Goal: Information Seeking & Learning: Learn about a topic

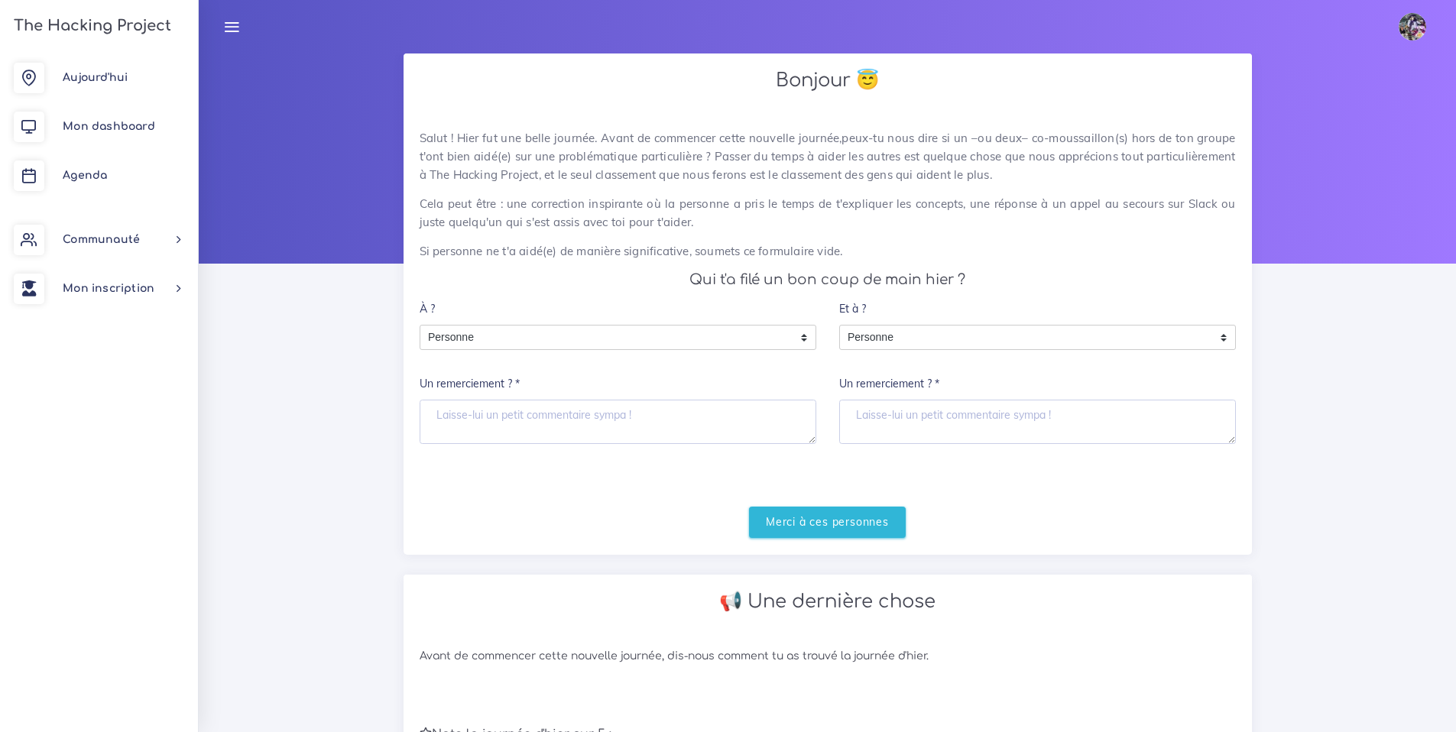
click at [793, 539] on div "Salut ! Hier fut une belle journée. Avant de commencer cette nouvelle journée,p…" at bounding box center [827, 333] width 848 height 441
click at [796, 502] on form "À ? Personne Personne Personne Un remerciement ? * Et à ? Personne Personne Per…" at bounding box center [828, 415] width 816 height 244
click at [792, 513] on input "Merci à ces personnes" at bounding box center [827, 522] width 157 height 31
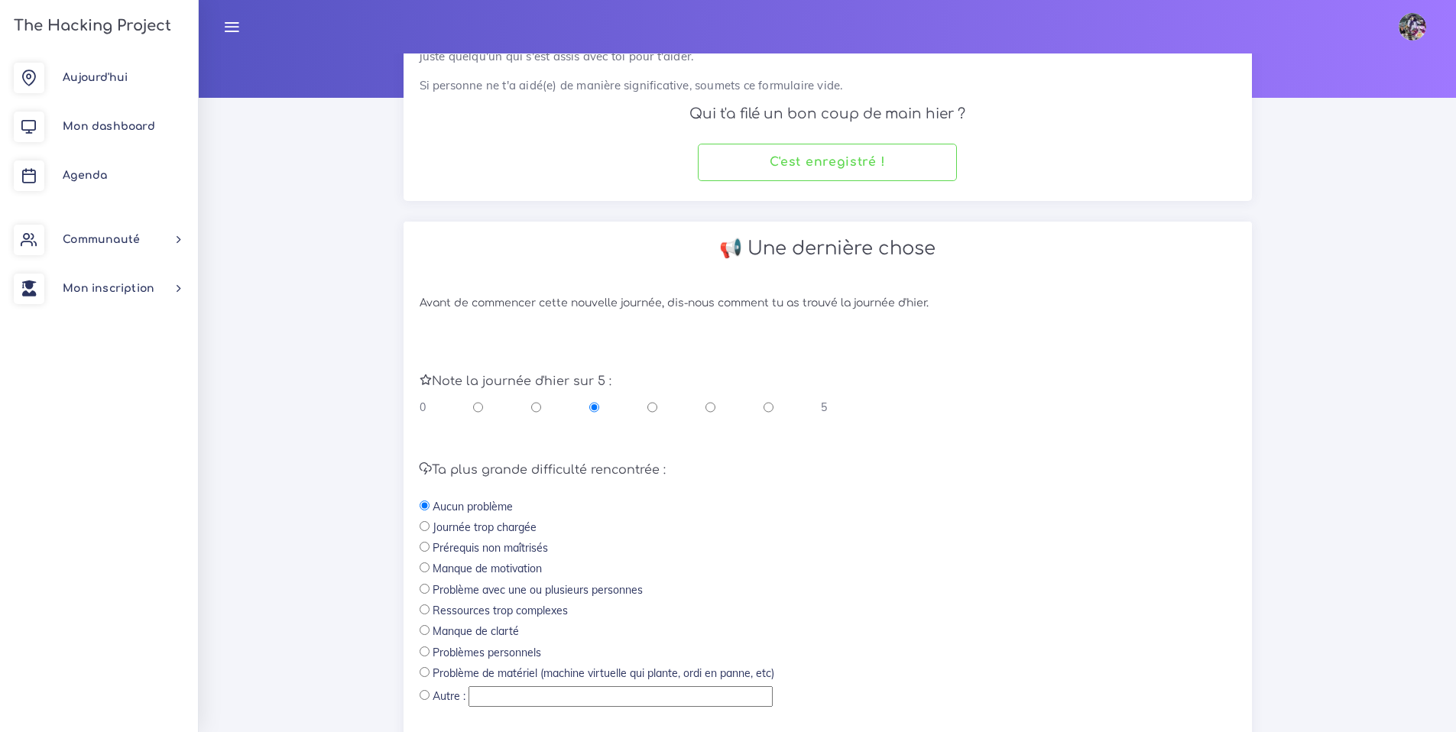
scroll to position [288, 0]
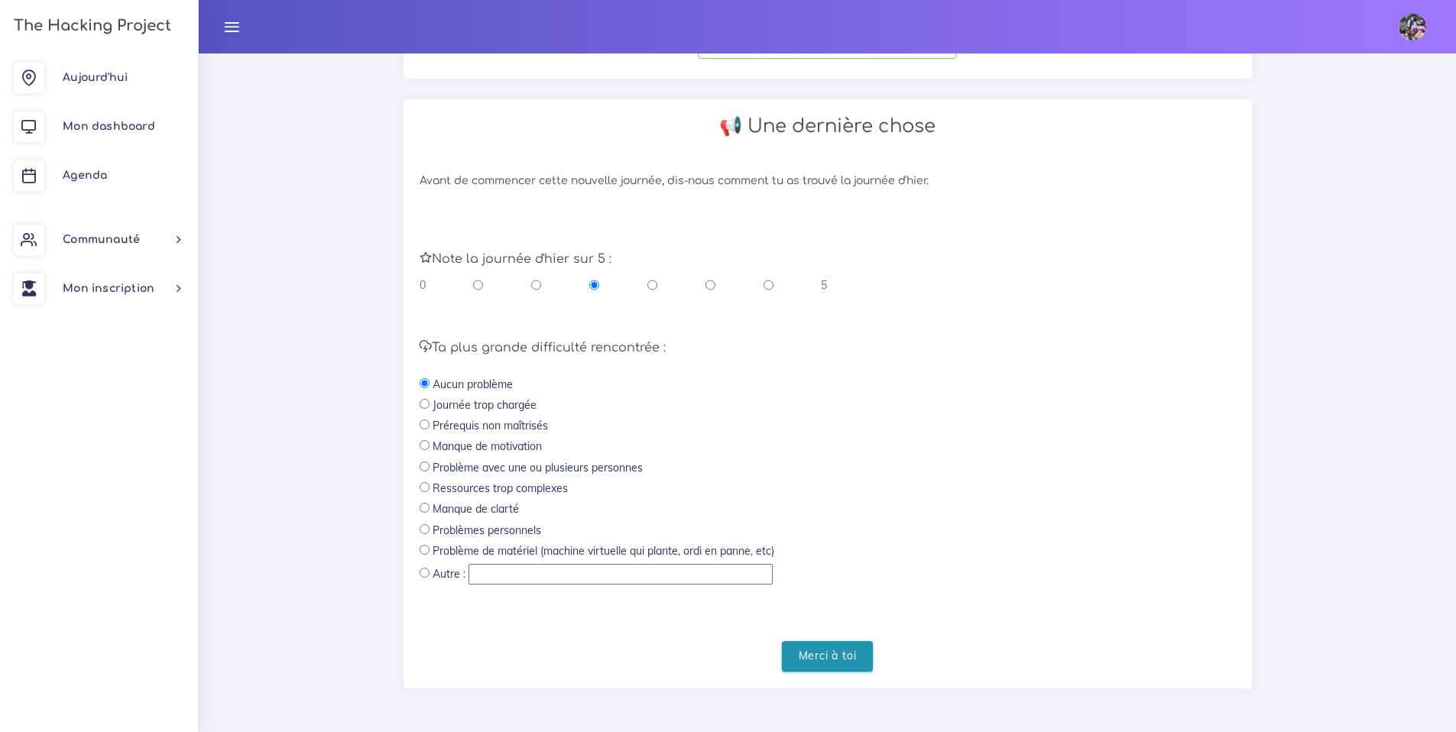
click at [812, 651] on input "Merci à toi" at bounding box center [828, 656] width 92 height 31
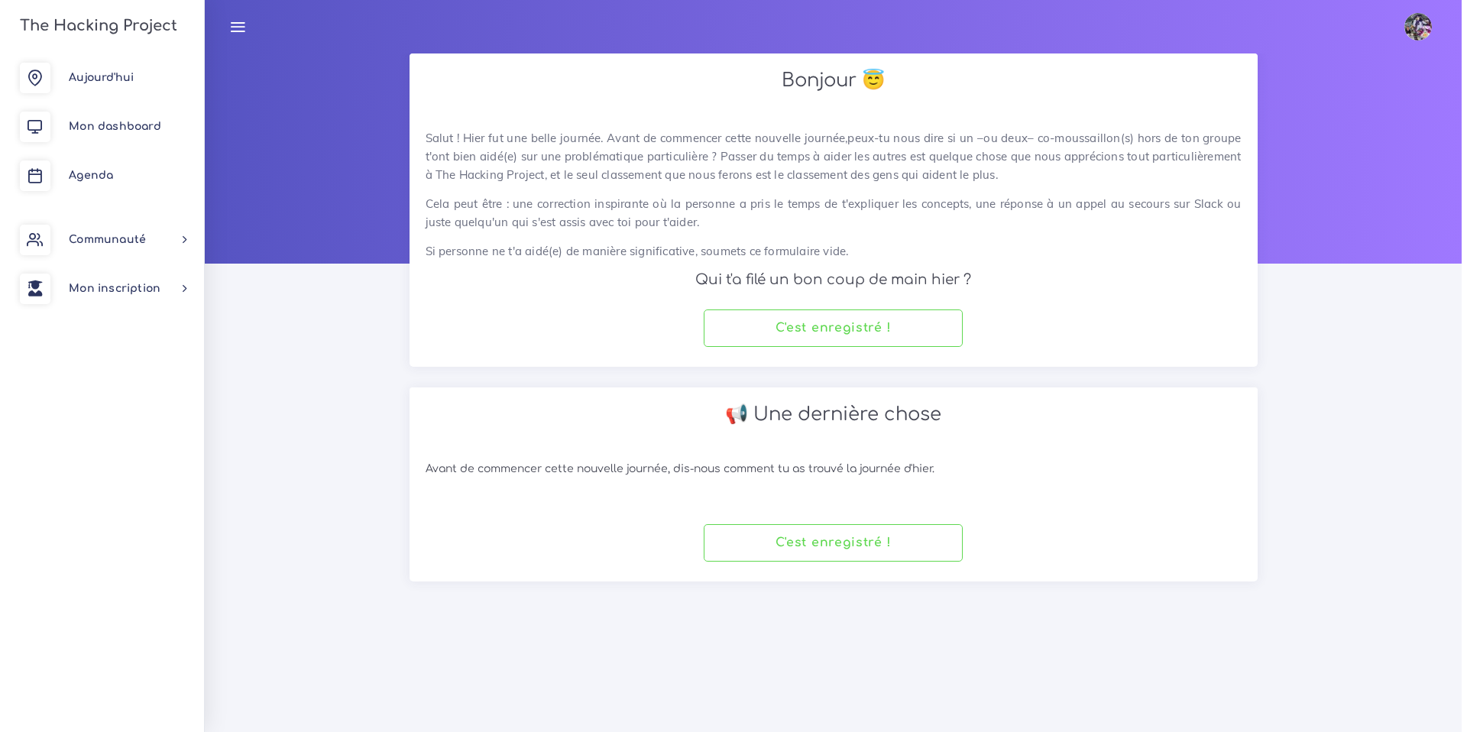
scroll to position [0, 0]
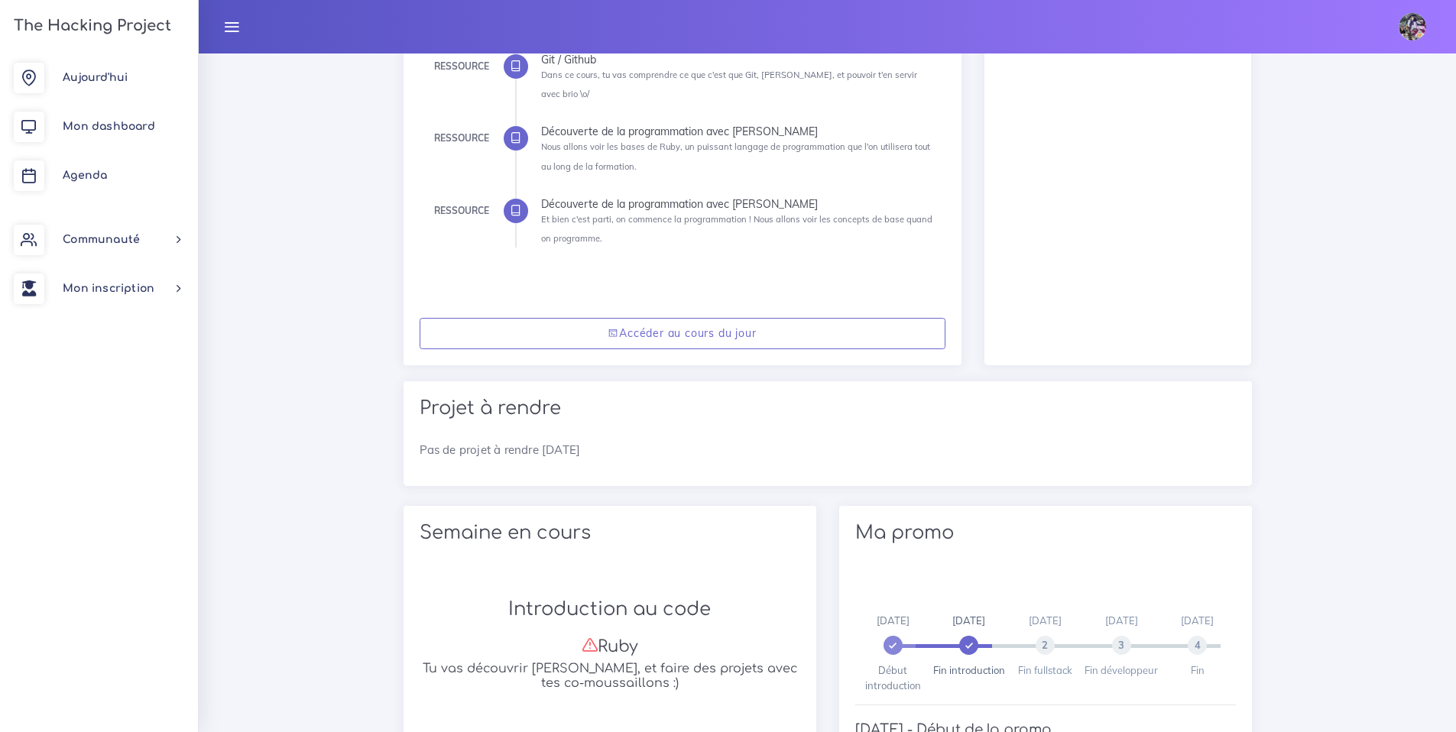
scroll to position [410, 0]
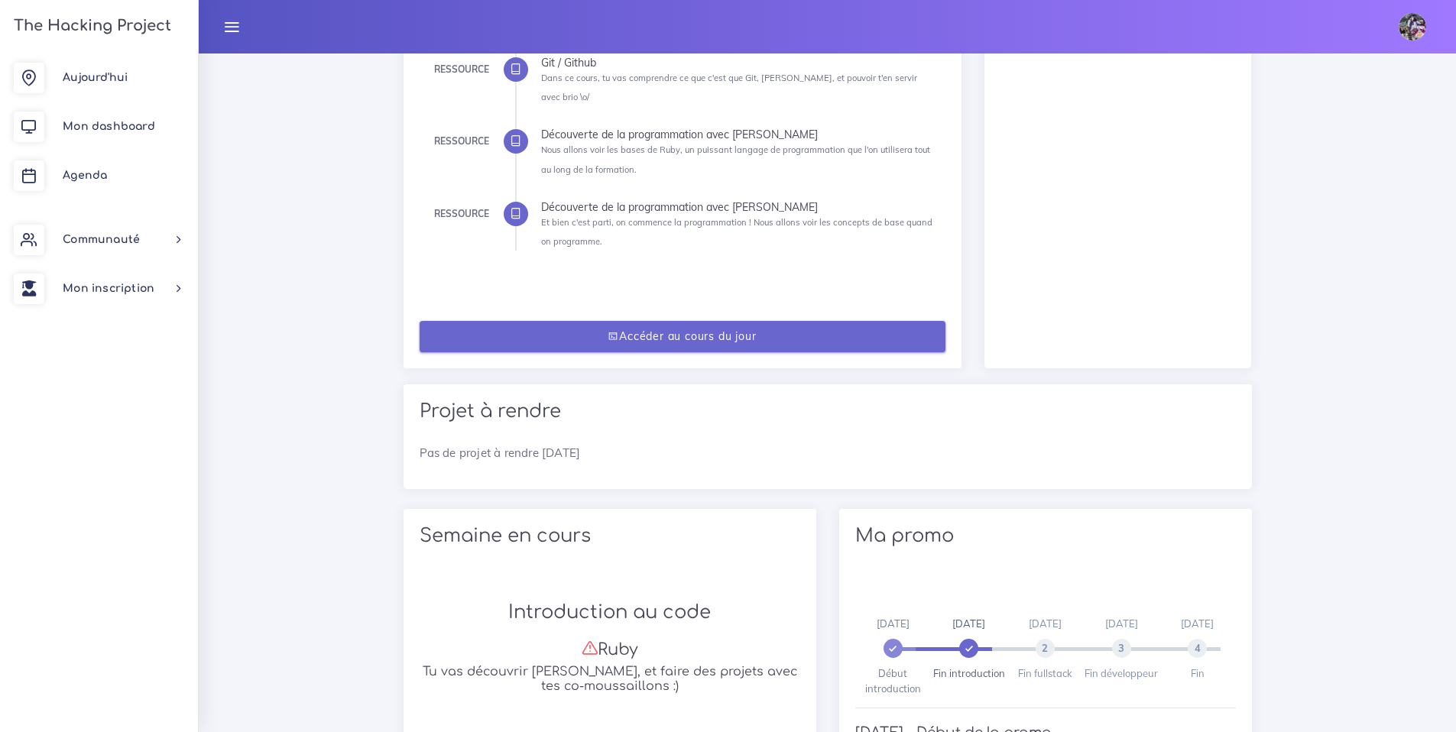
click at [698, 321] on link "Accéder au cours du jour" at bounding box center [683, 336] width 526 height 31
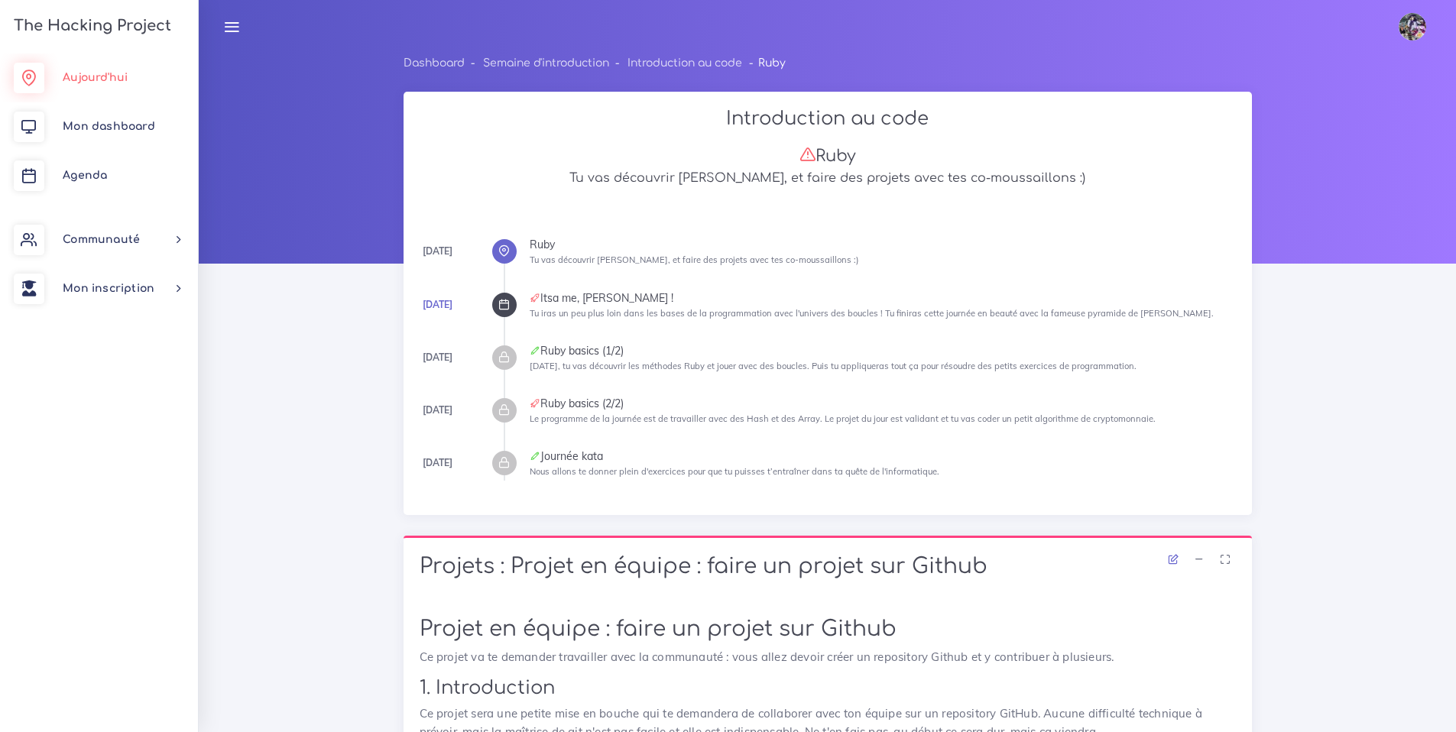
click at [84, 65] on link "Aujourd'hui" at bounding box center [99, 77] width 198 height 49
click at [82, 75] on span "Aujourd'hui" at bounding box center [95, 77] width 65 height 11
click at [99, 121] on span "Mon dashboard" at bounding box center [109, 126] width 92 height 11
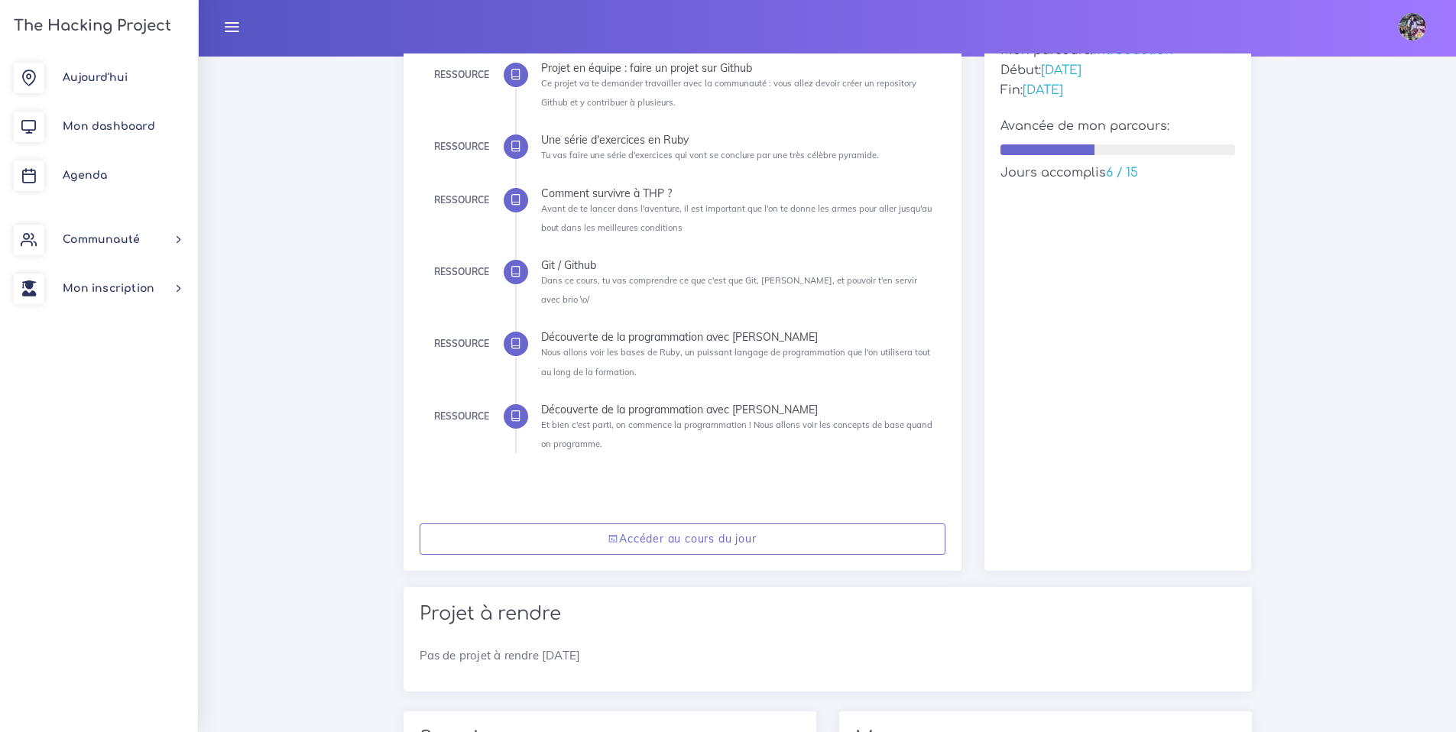
scroll to position [142, 0]
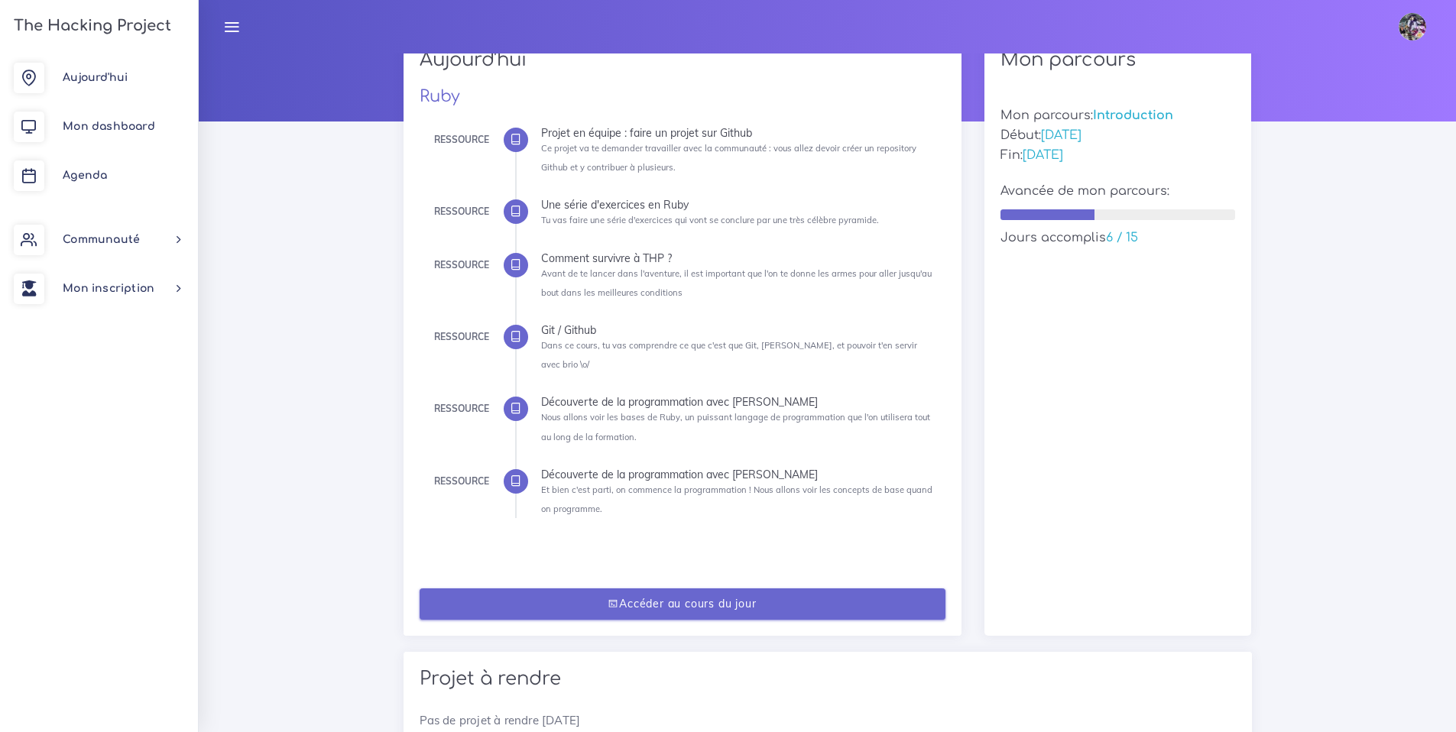
click at [582, 588] on link "Accéder au cours du jour" at bounding box center [683, 603] width 526 height 31
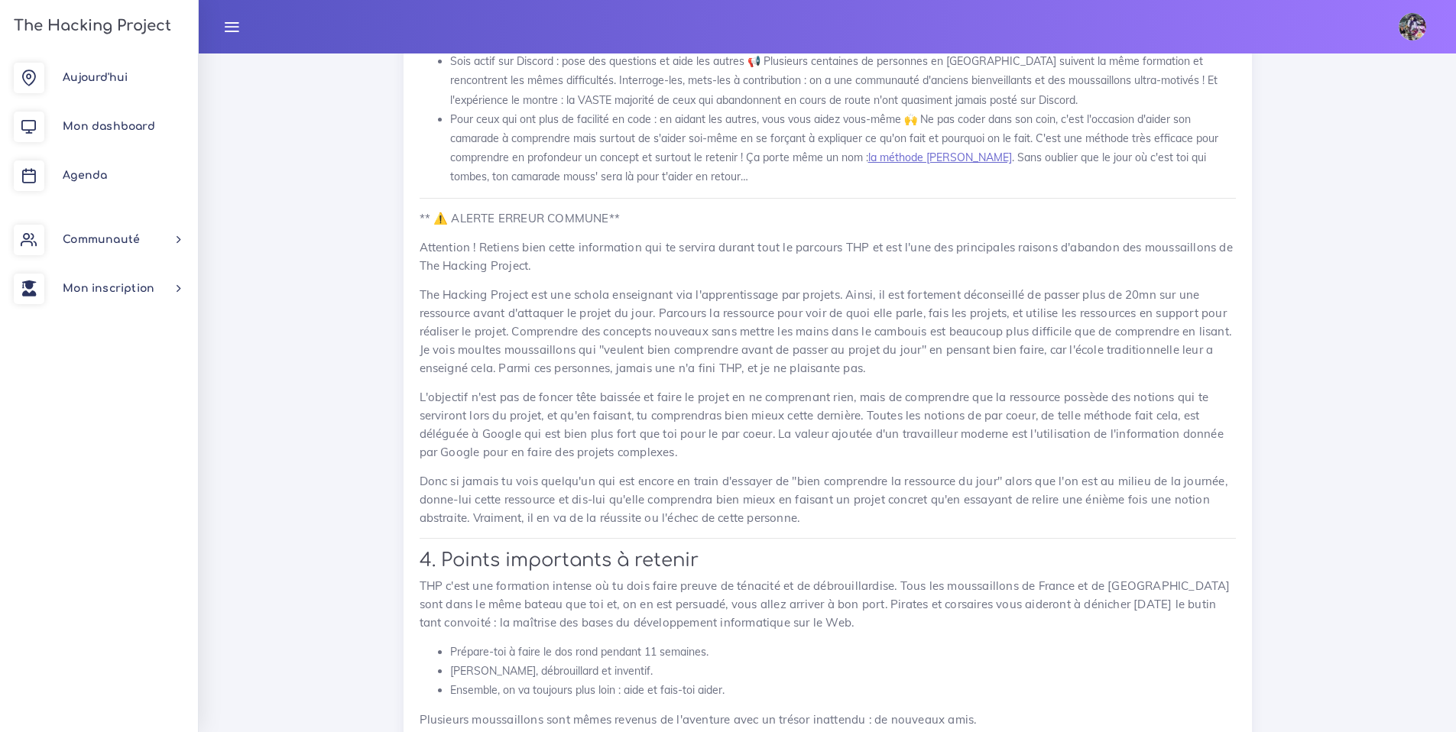
scroll to position [6550, 0]
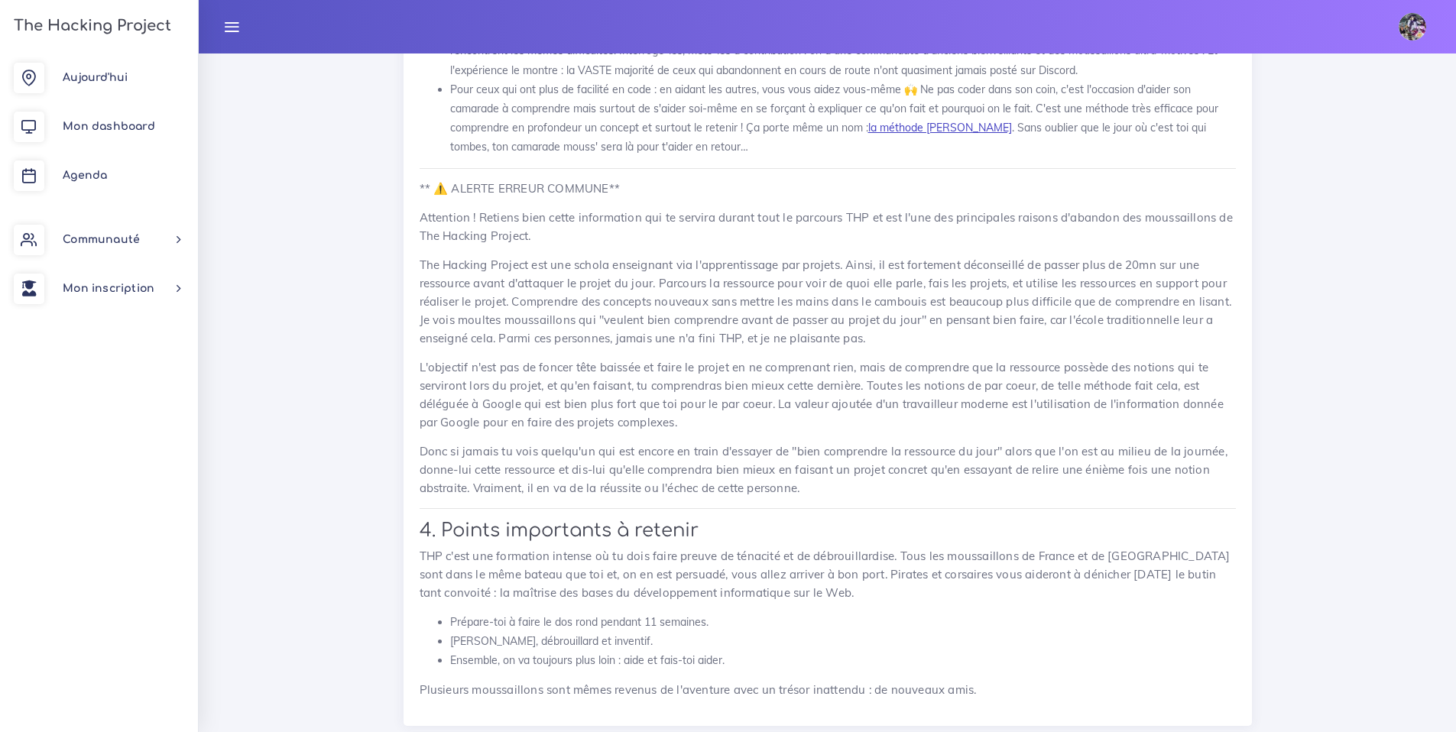
click at [931, 134] on link "la méthode [PERSON_NAME]" at bounding box center [940, 128] width 144 height 14
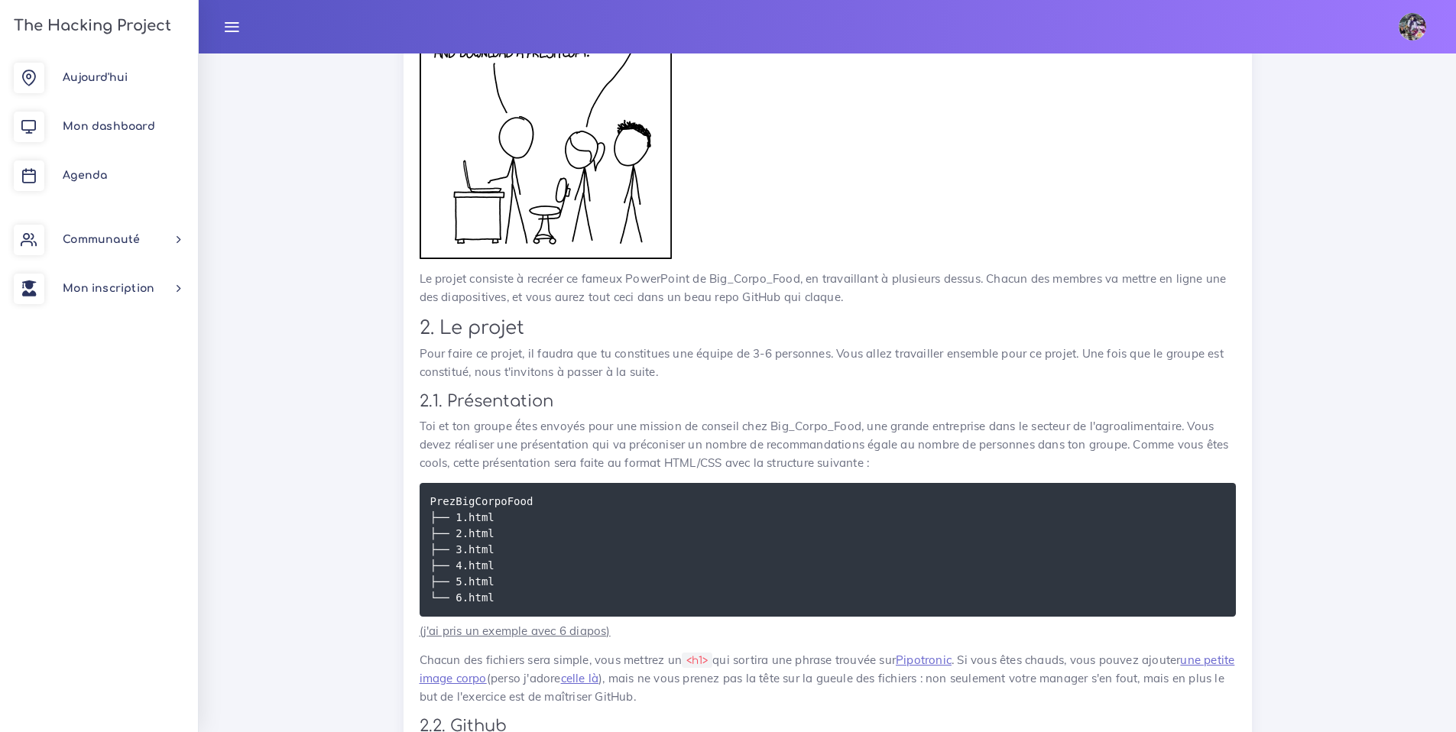
scroll to position [948, 0]
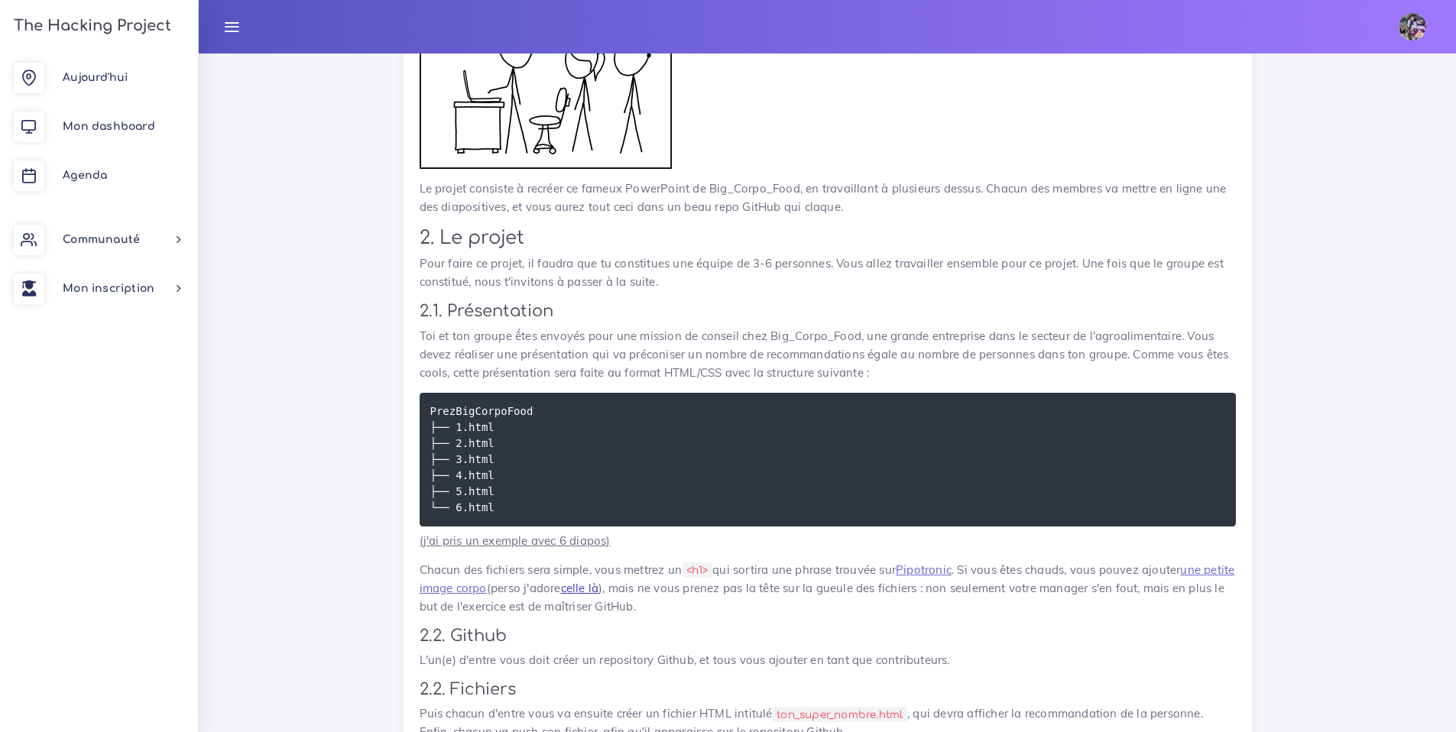
click at [599, 585] on link "celle là" at bounding box center [580, 588] width 38 height 15
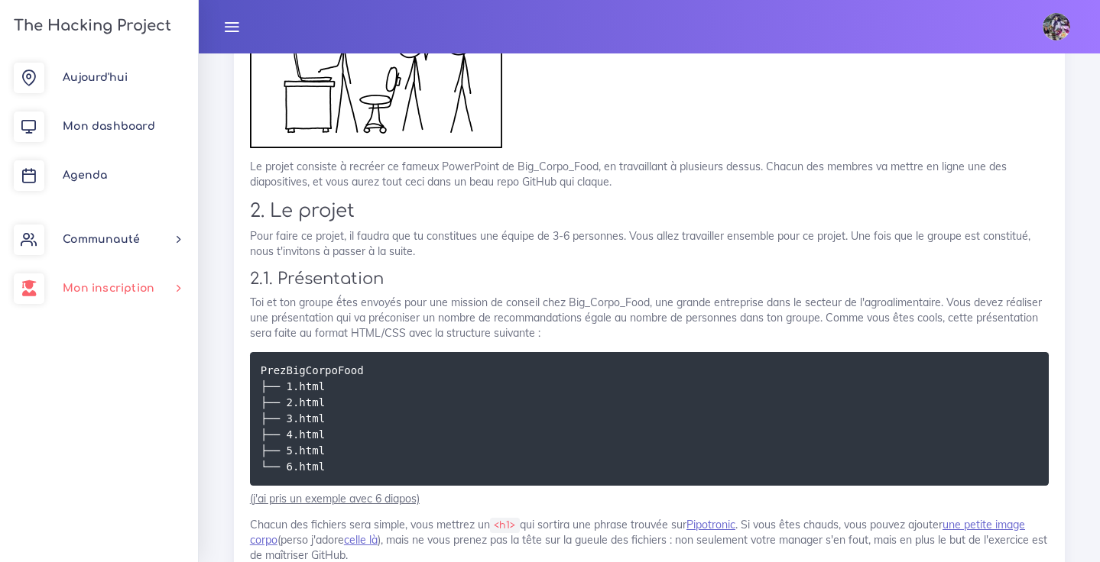
scroll to position [1046, 0]
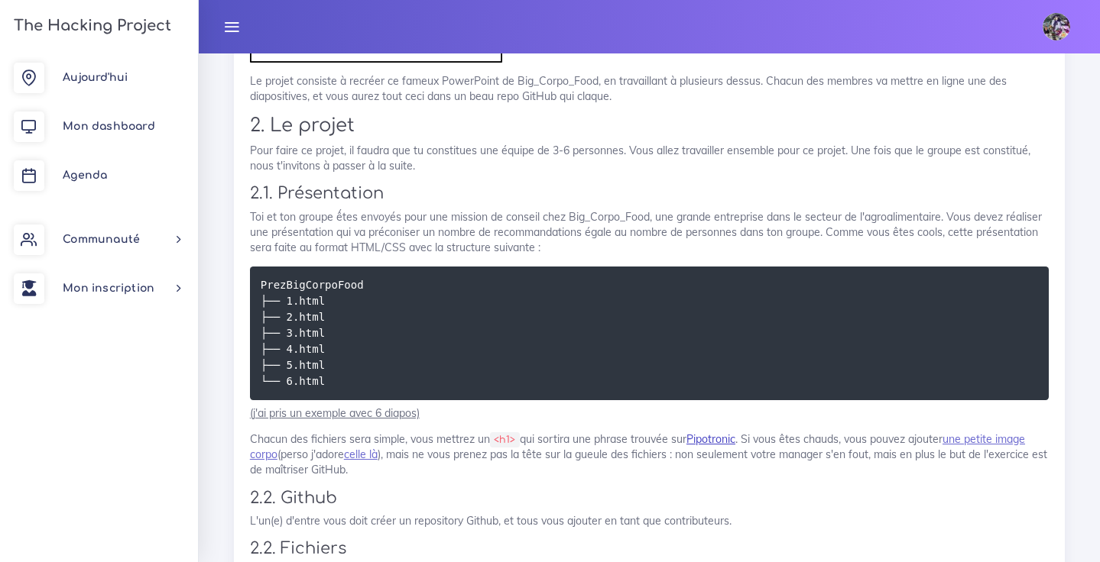
click at [735, 446] on link "Pipotronic" at bounding box center [710, 439] width 49 height 14
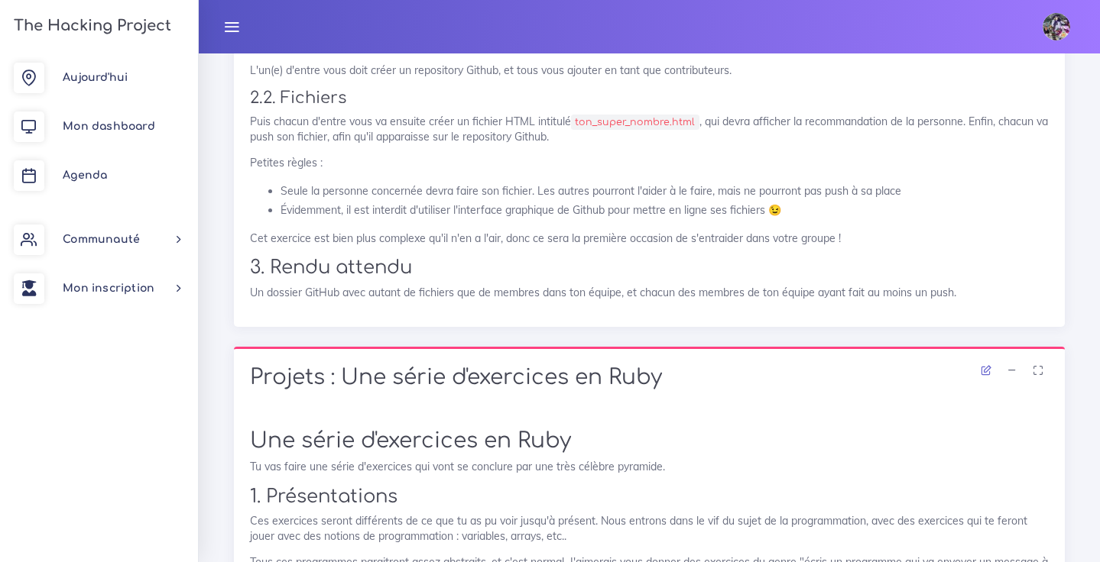
scroll to position [1387, 0]
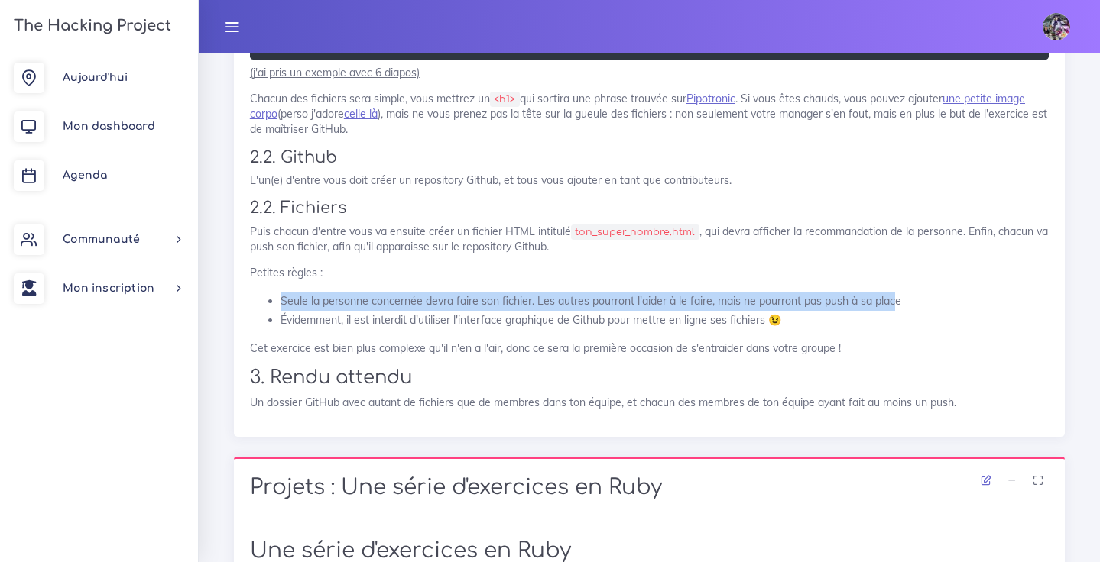
drag, startPoint x: 281, startPoint y: 347, endPoint x: 804, endPoint y: 364, distance: 522.9
click at [891, 311] on li "Seule la personne concernée devra faire son fichier. Les autres pourront l'aide…" at bounding box center [664, 301] width 768 height 19
click at [736, 330] on li "Évidemment, il est interdit d'utiliser l'interface graphique de Github pour met…" at bounding box center [664, 320] width 768 height 19
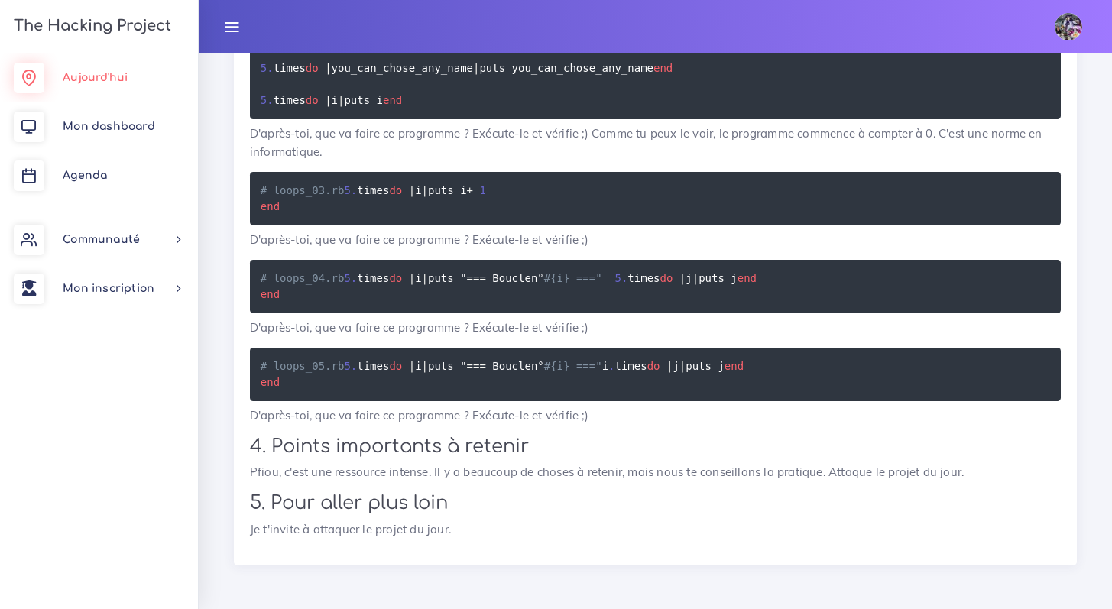
scroll to position [22541, 0]
click at [112, 72] on span "Aujourd'hui" at bounding box center [95, 77] width 65 height 11
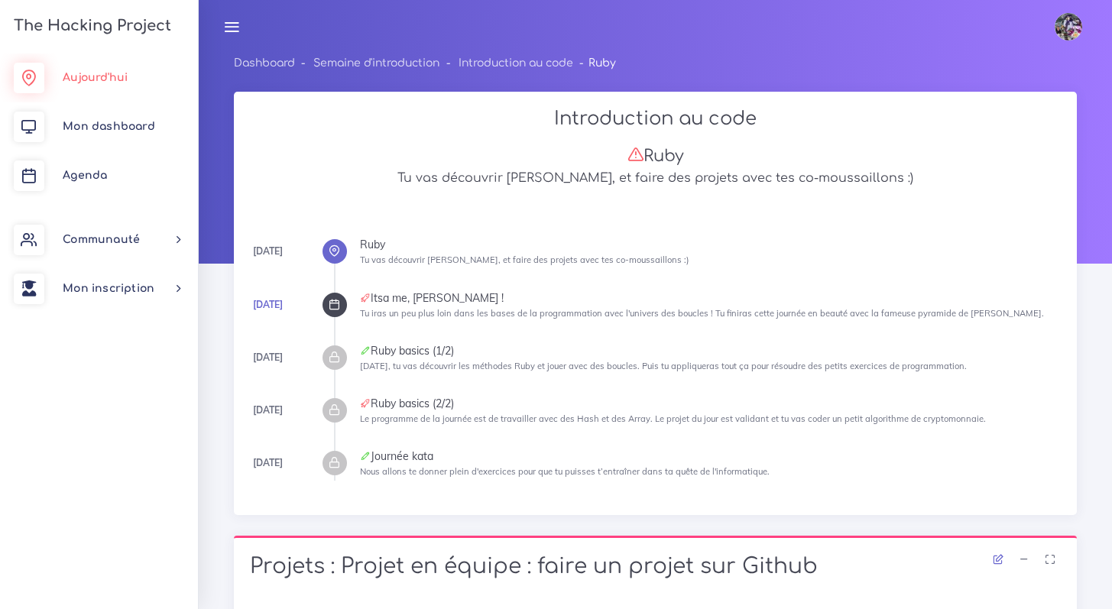
click at [115, 66] on link "Aujourd'hui" at bounding box center [99, 77] width 198 height 49
click at [141, 125] on span "Mon dashboard" at bounding box center [109, 126] width 92 height 11
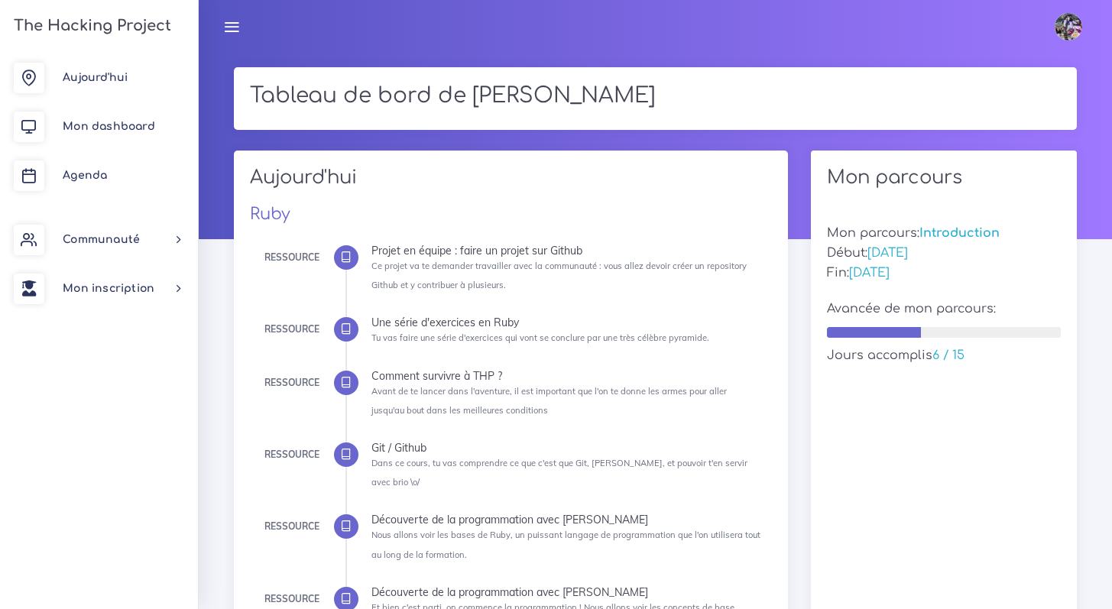
scroll to position [100, 0]
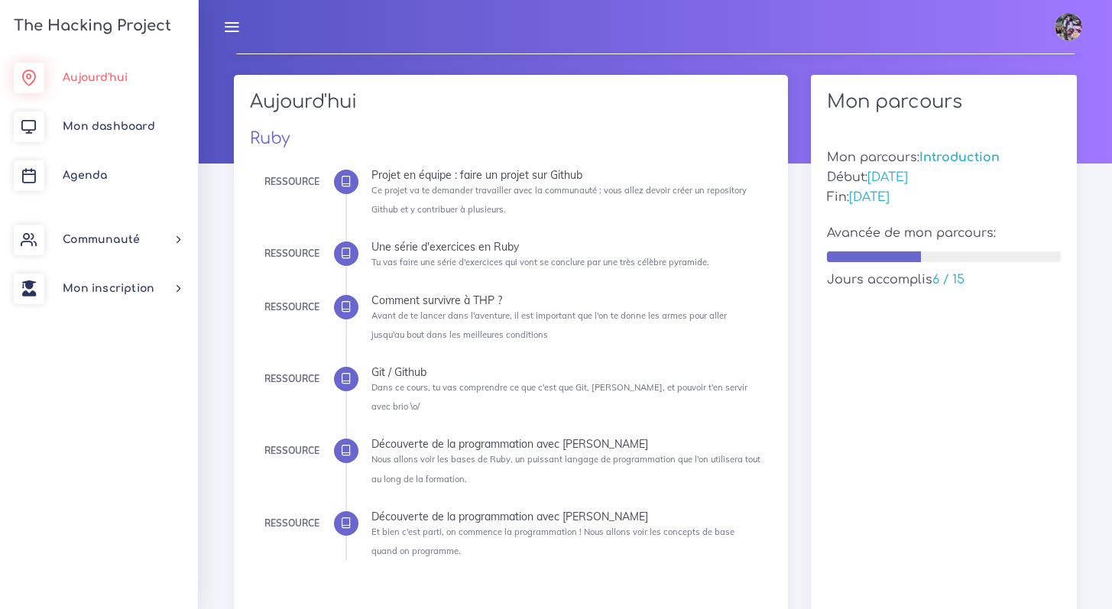
click at [132, 95] on link "Aujourd'hui" at bounding box center [99, 77] width 198 height 49
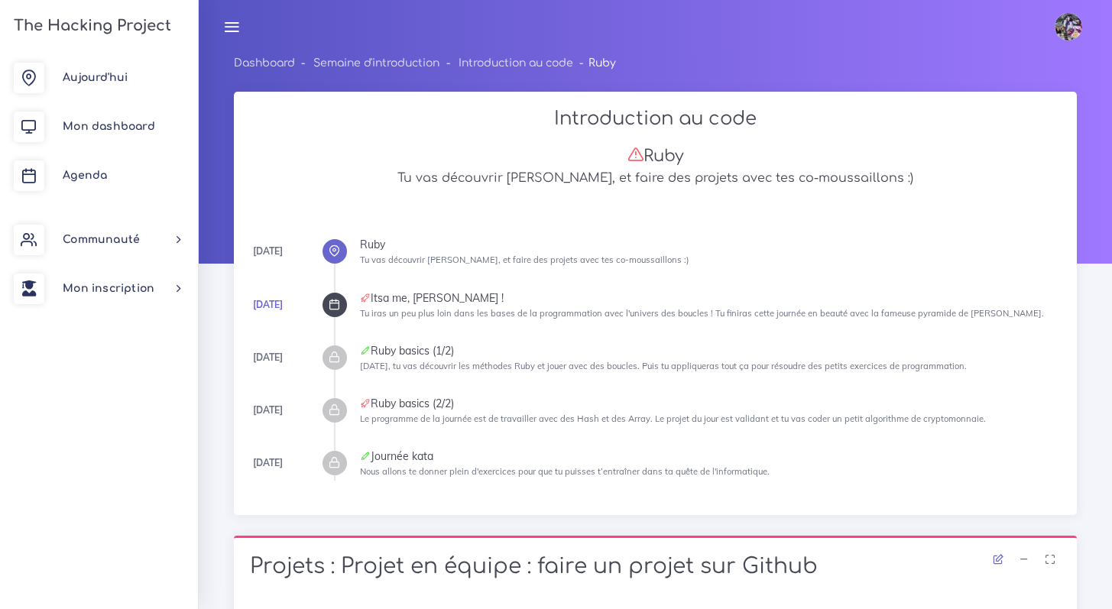
click at [339, 297] on div at bounding box center [334, 305] width 24 height 24
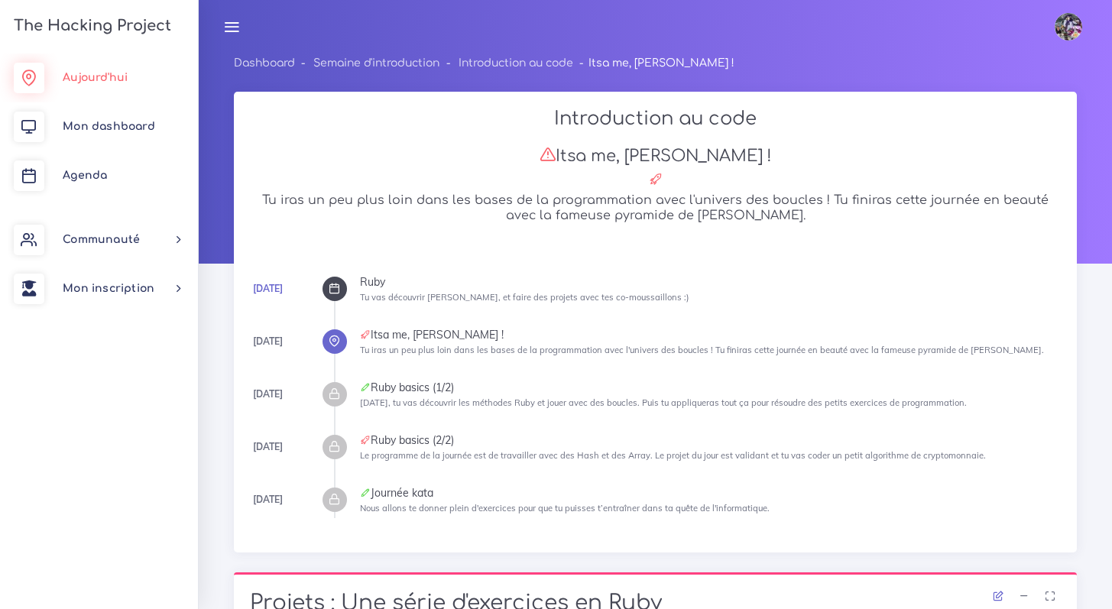
click at [125, 73] on span "Aujourd'hui" at bounding box center [95, 77] width 65 height 11
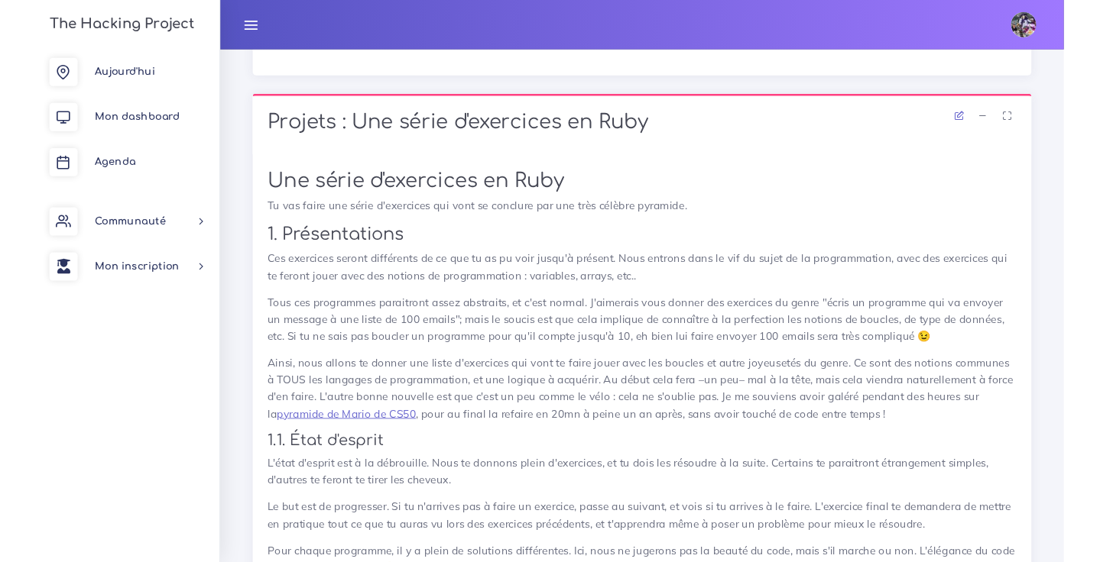
scroll to position [1824, 0]
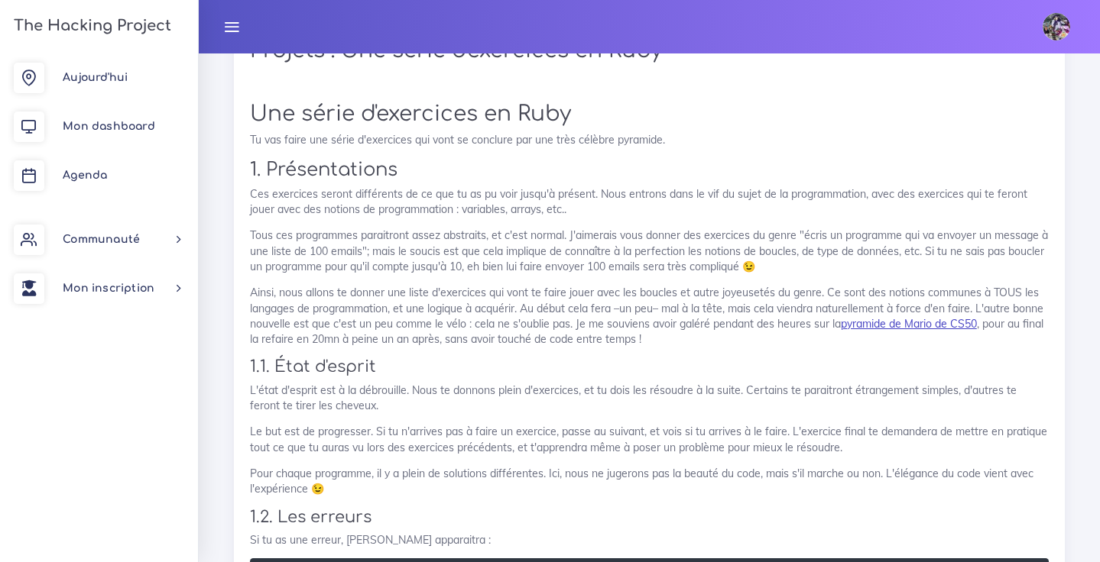
click at [841, 331] on link "pyramide de Mario de CS50" at bounding box center [909, 324] width 136 height 14
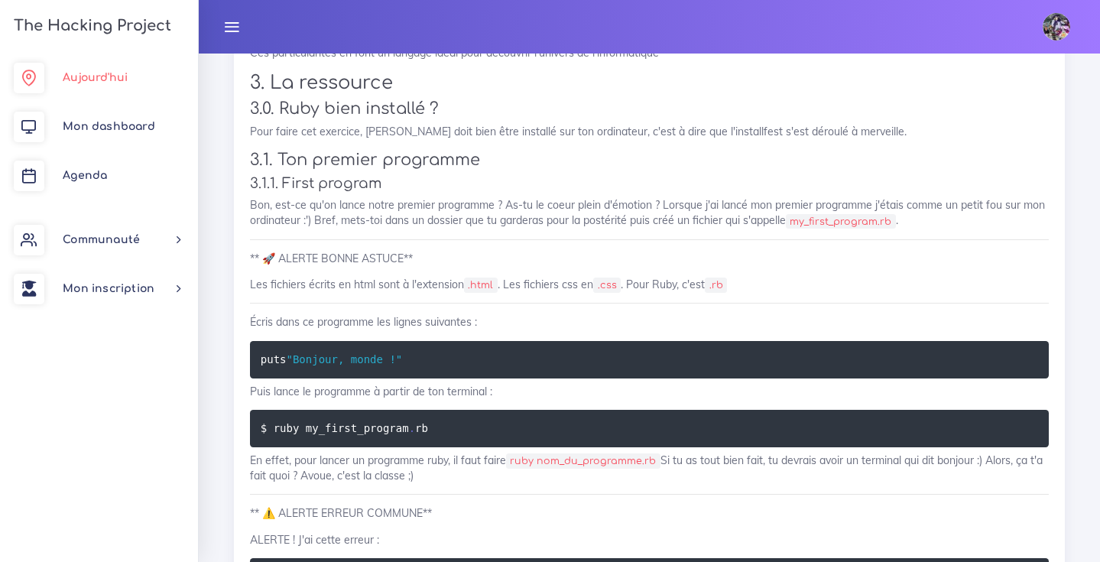
scroll to position [16654, 0]
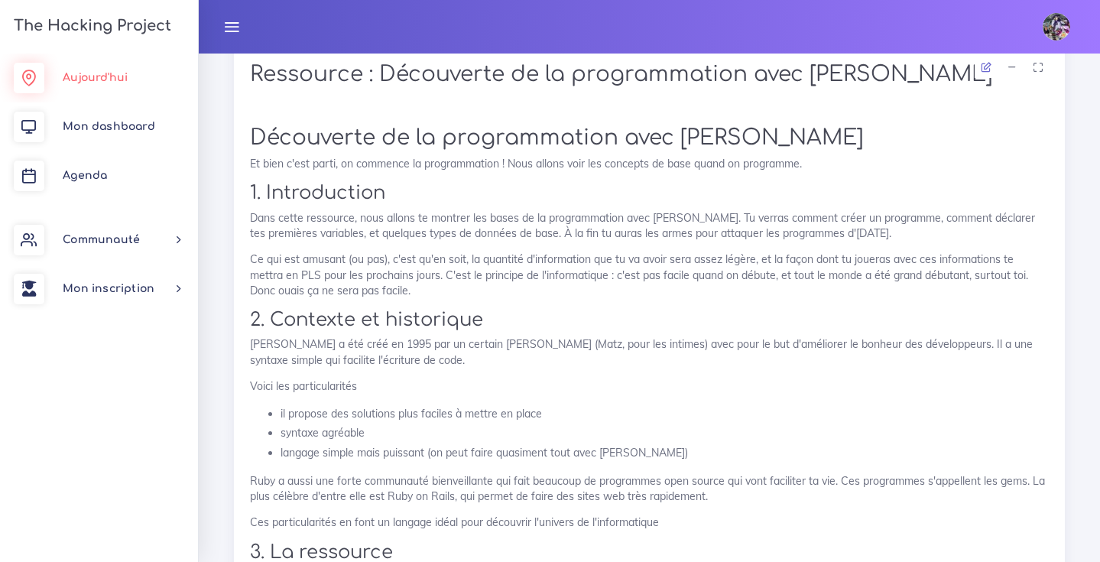
click at [108, 85] on link "Aujourd'hui" at bounding box center [99, 77] width 198 height 49
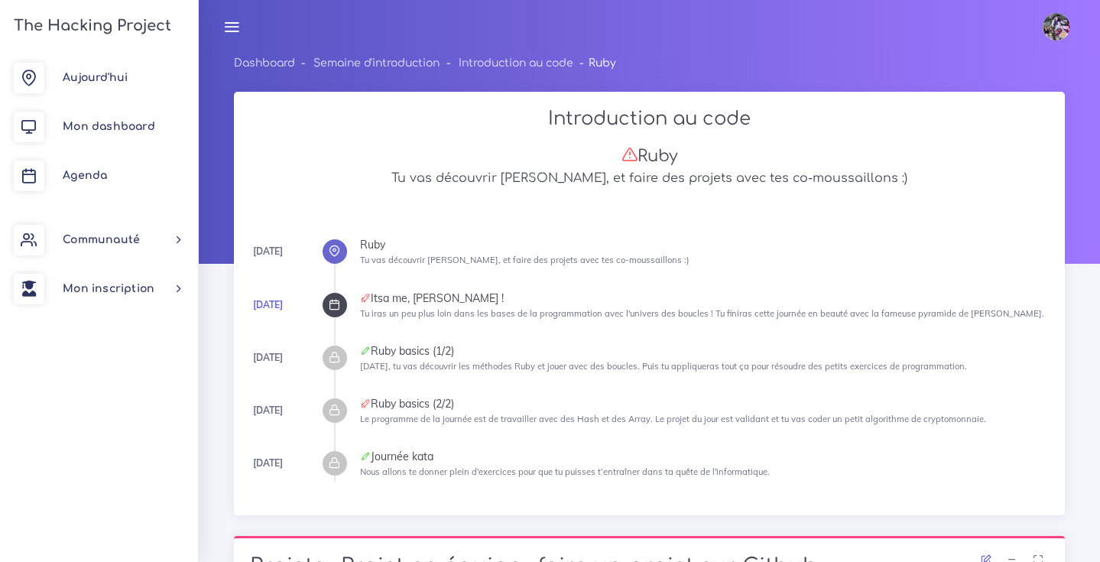
click at [342, 248] on div at bounding box center [334, 251] width 24 height 24
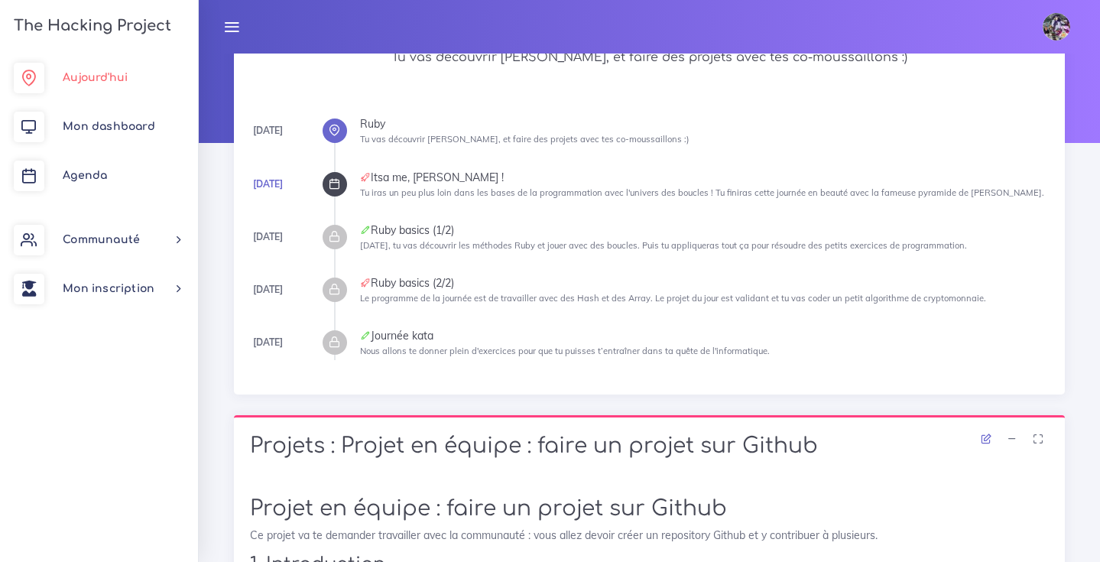
scroll to position [112, 0]
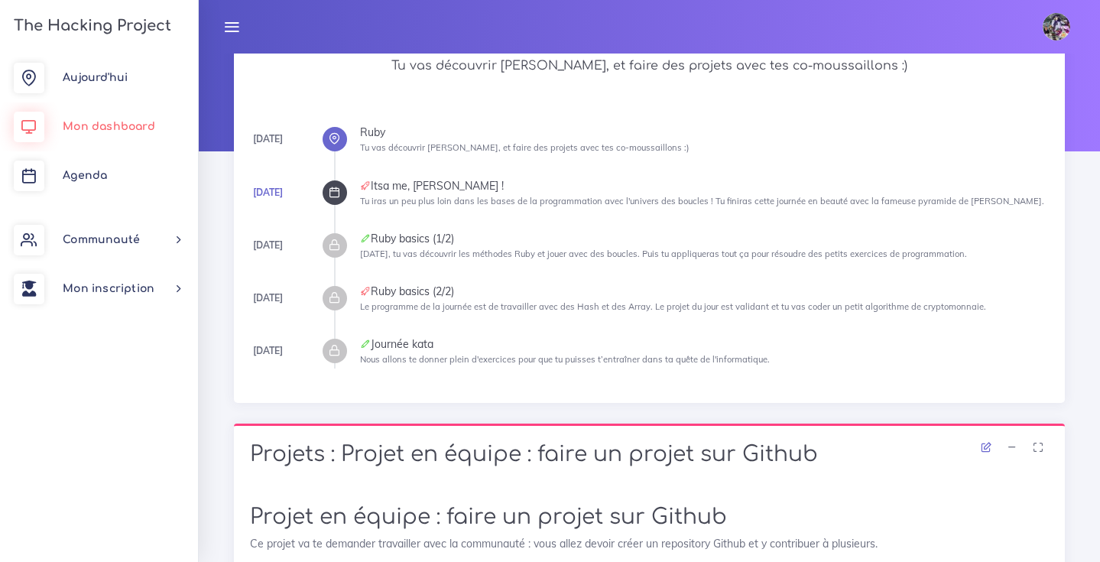
click at [95, 131] on span "Mon dashboard" at bounding box center [109, 126] width 92 height 11
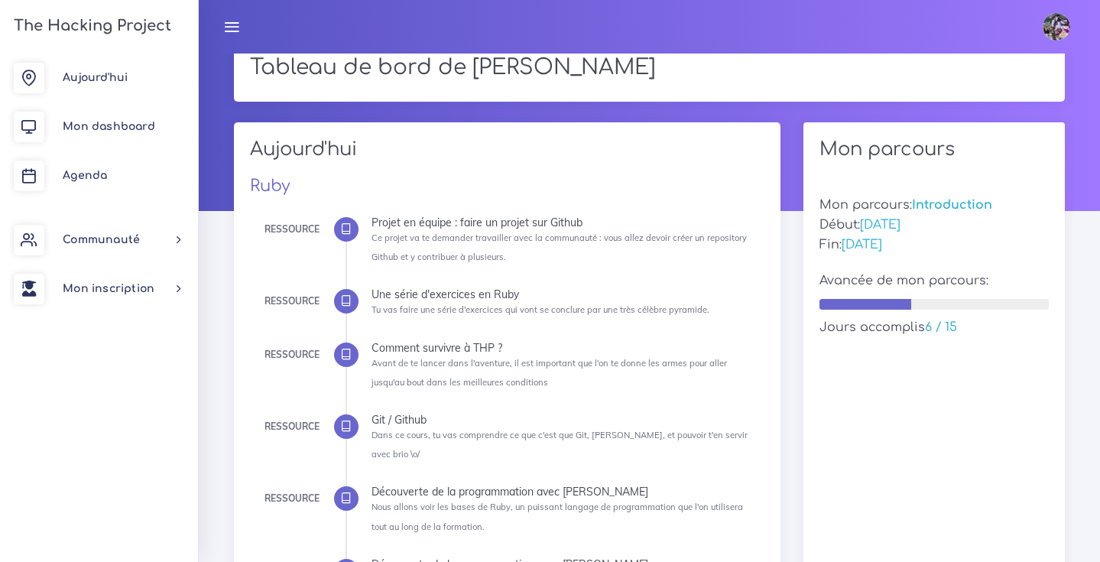
scroll to position [258, 0]
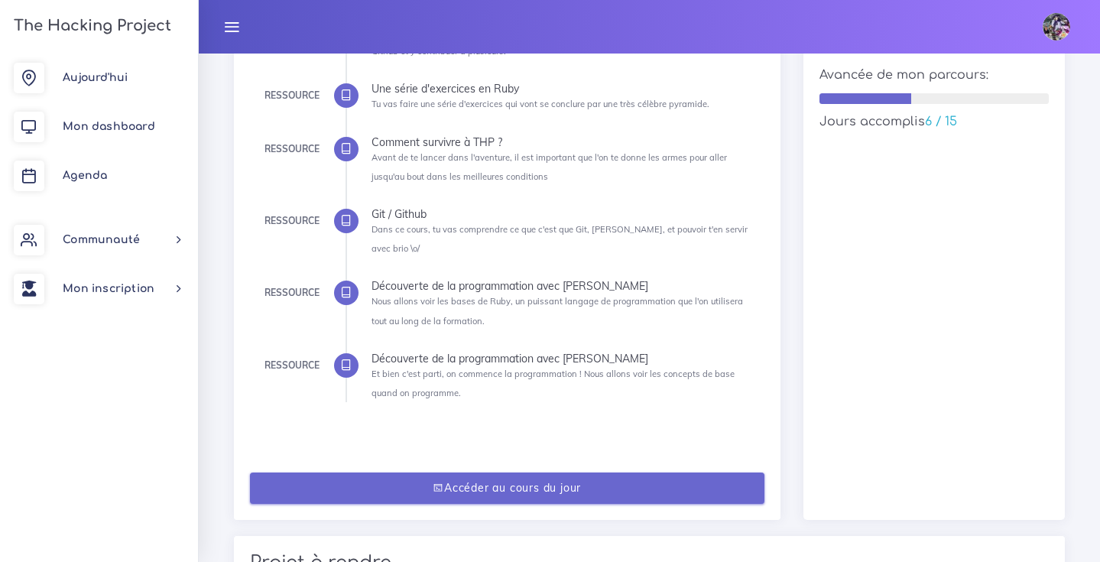
click at [450, 472] on link "Accéder au cours du jour" at bounding box center [507, 487] width 514 height 31
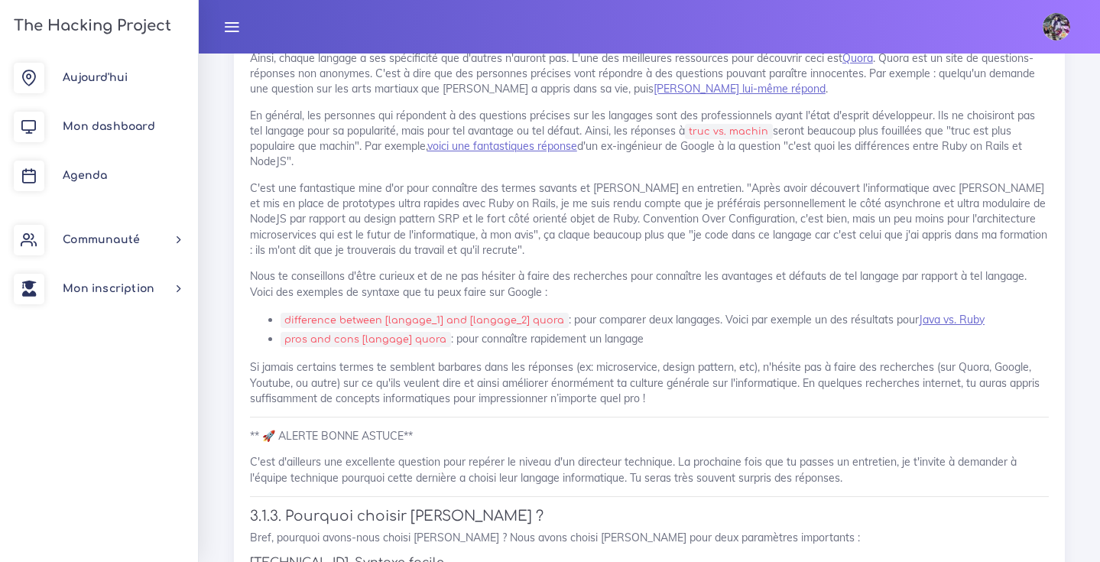
scroll to position [15642, 0]
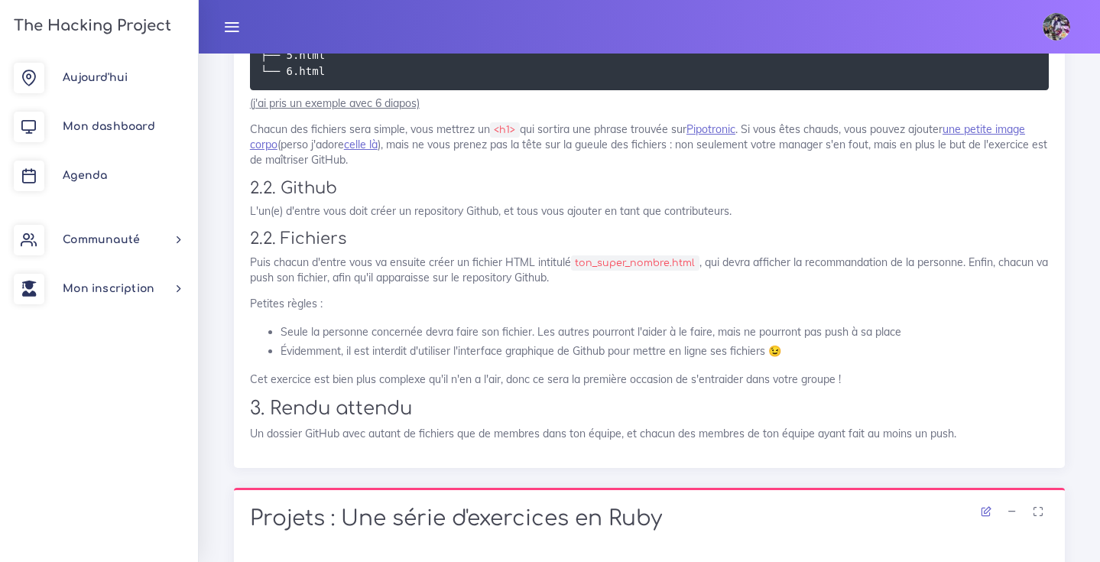
scroll to position [1374, 0]
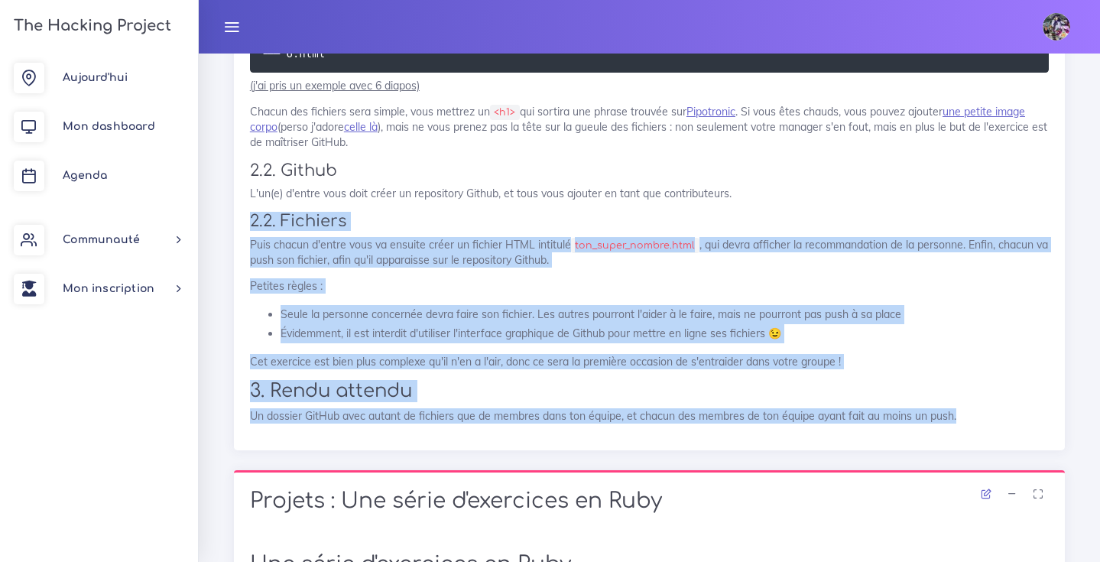
drag, startPoint x: 254, startPoint y: 262, endPoint x: 1031, endPoint y: 478, distance: 805.7
copy div "2.2. Fichiers Puis chacun d'entre vous va ensuite créer un fichier HTML intitul…"
click at [472, 268] on p "Puis chacun d'entre vous va ensuite créer un fichier HTML intitulé ton_super_no…" at bounding box center [649, 252] width 799 height 31
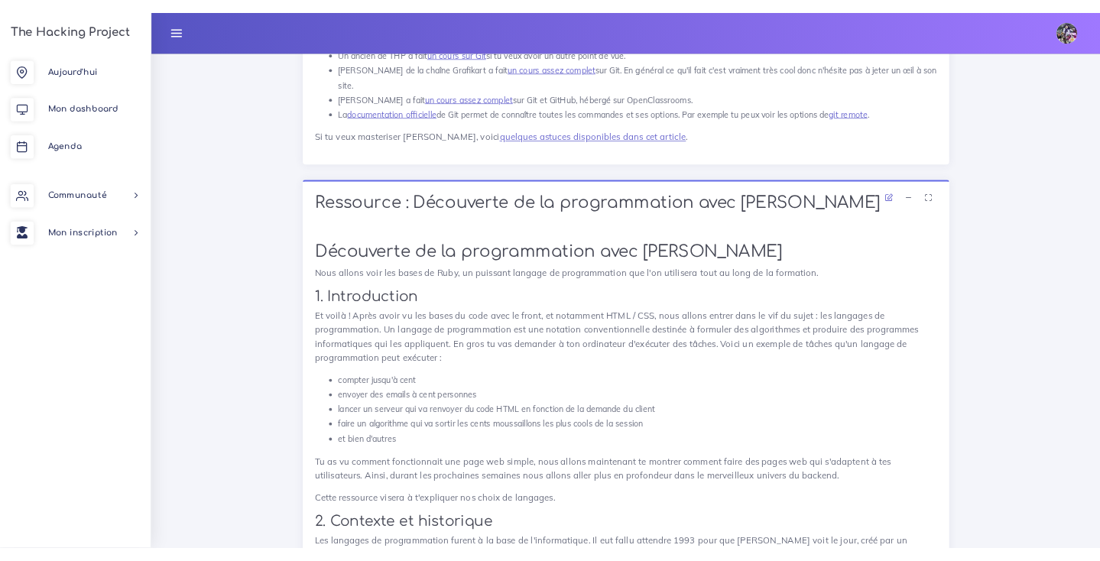
scroll to position [15774, 0]
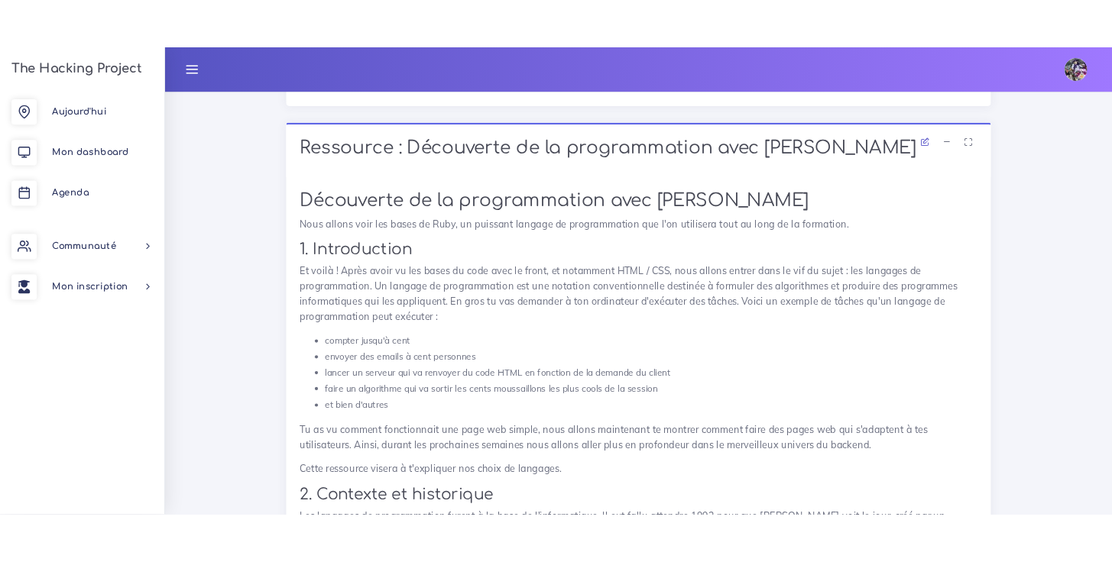
scroll to position [15814, 0]
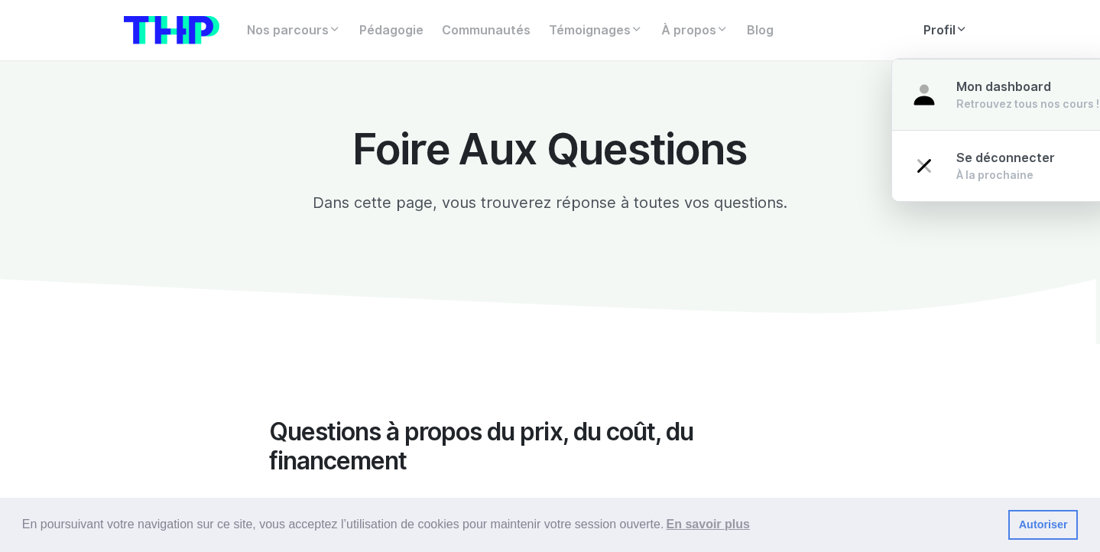
click at [963, 84] on span "Mon dashboard" at bounding box center [1003, 86] width 95 height 15
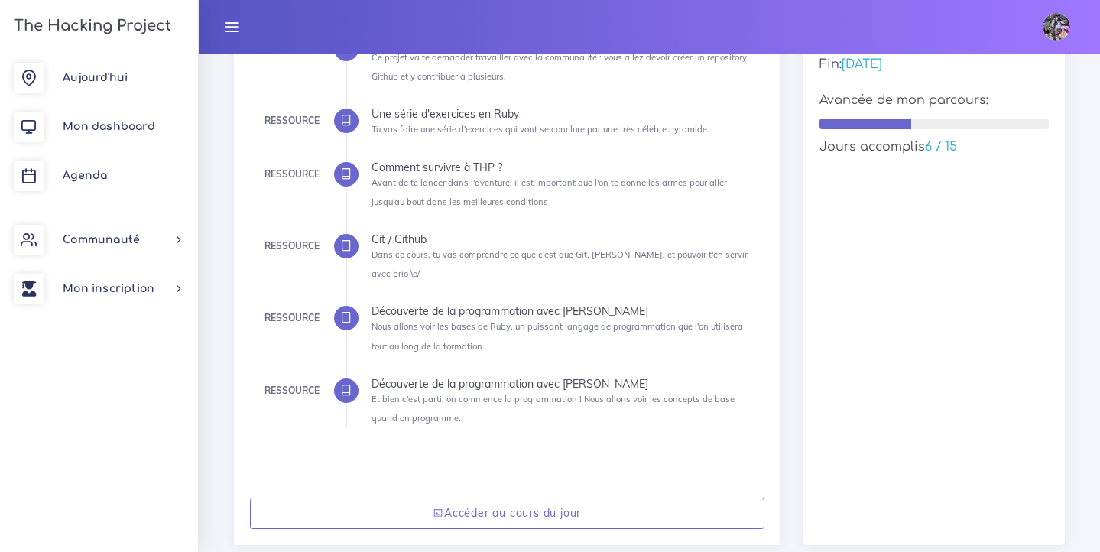
scroll to position [317, 0]
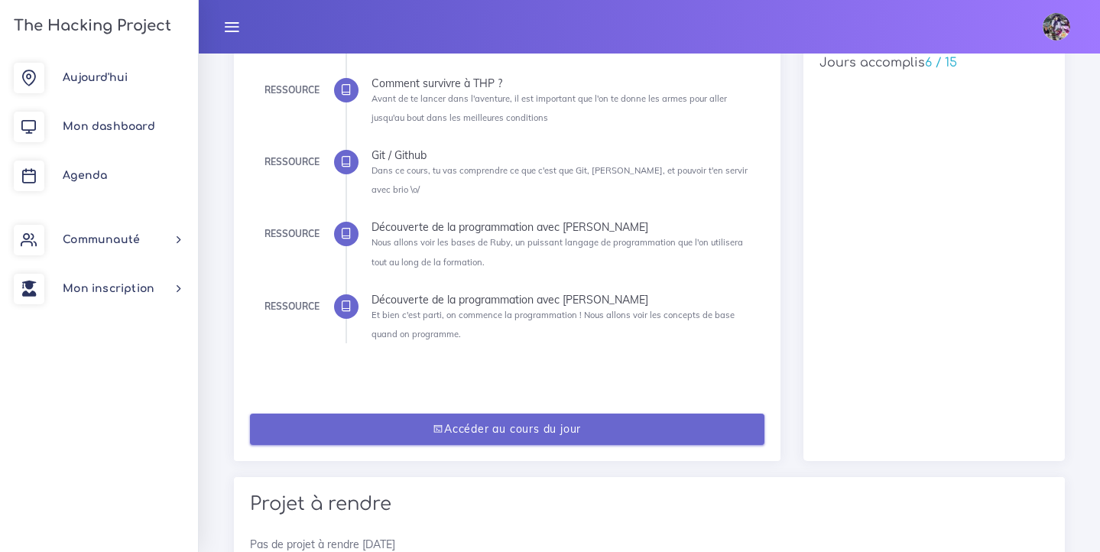
click at [486, 416] on link "Accéder au cours du jour" at bounding box center [507, 428] width 514 height 31
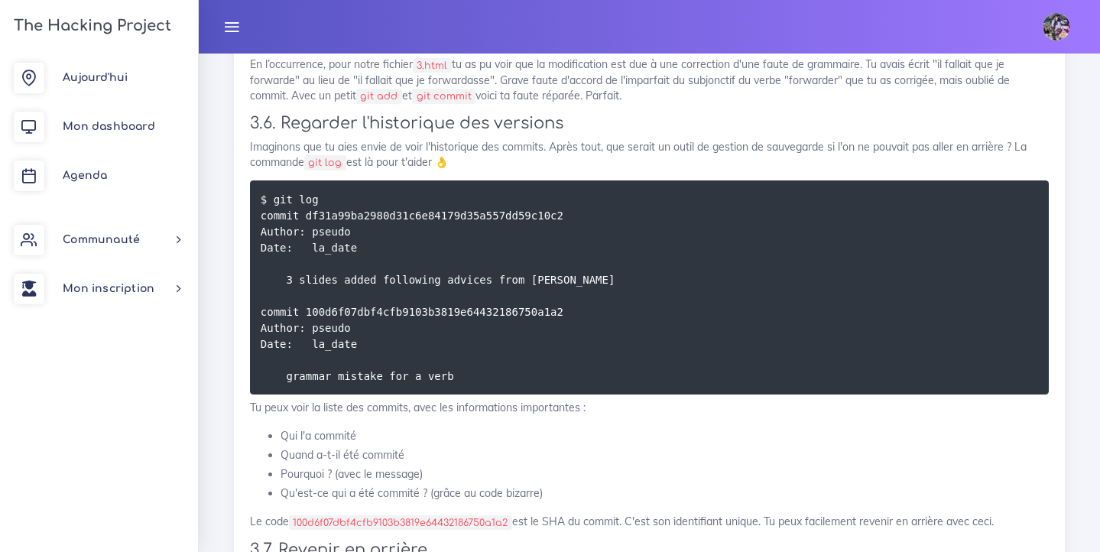
scroll to position [10683, 0]
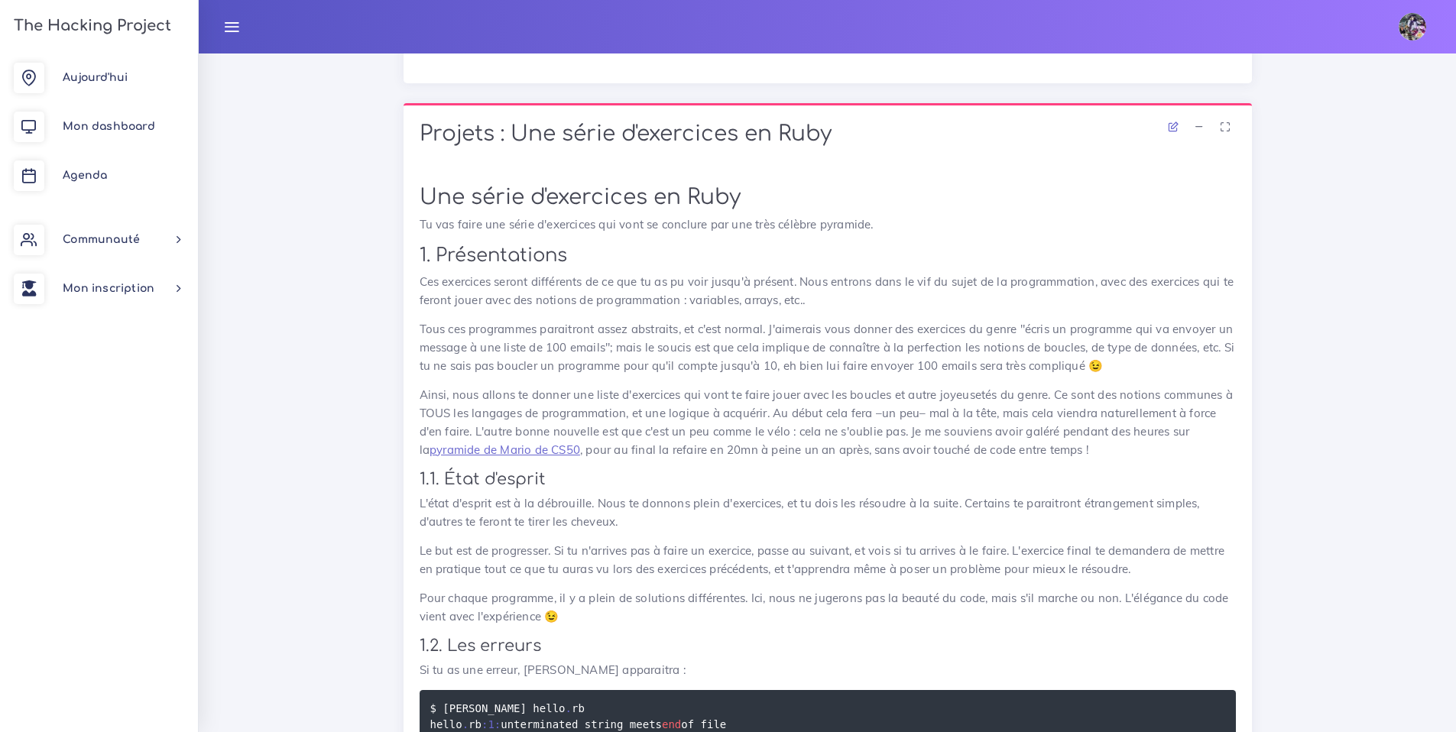
scroll to position [1806, 0]
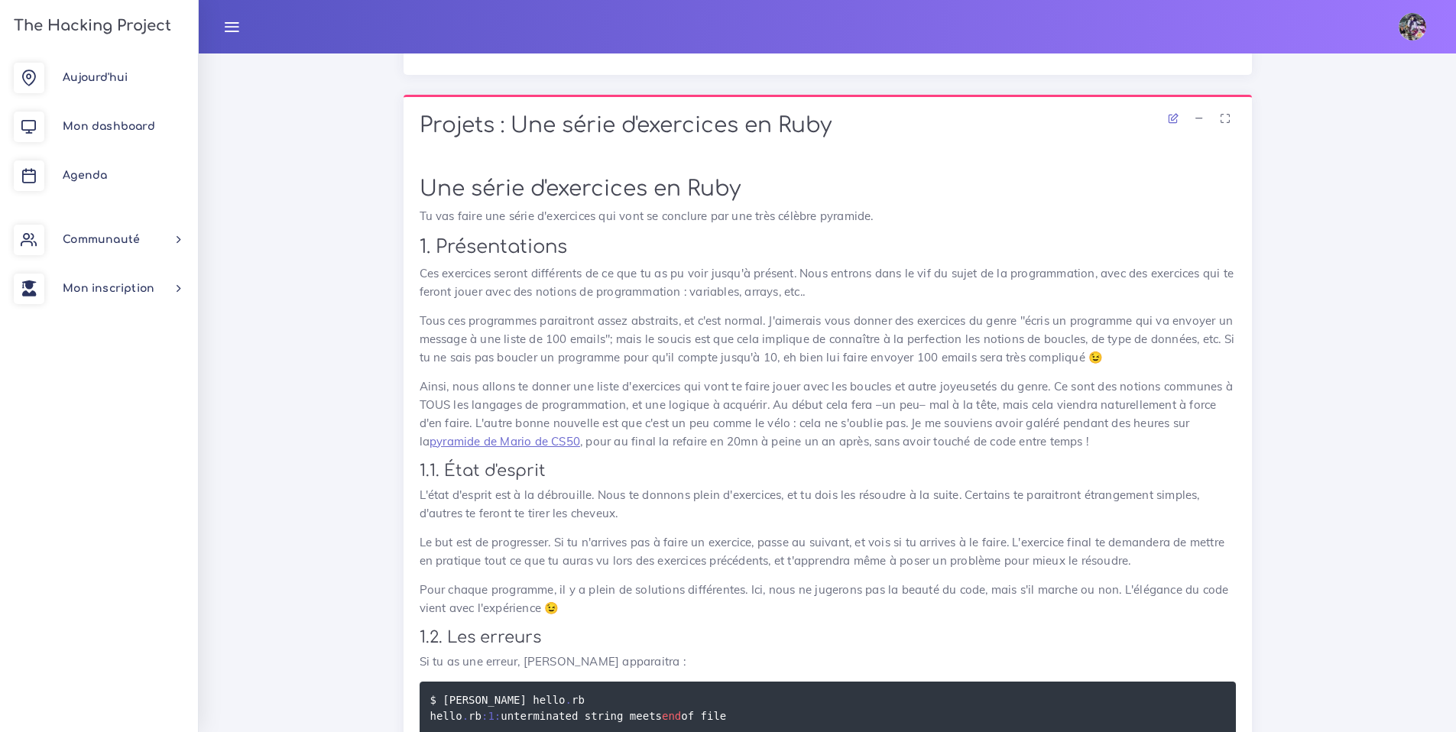
click at [1099, 34] on link at bounding box center [1415, 26] width 54 height 53
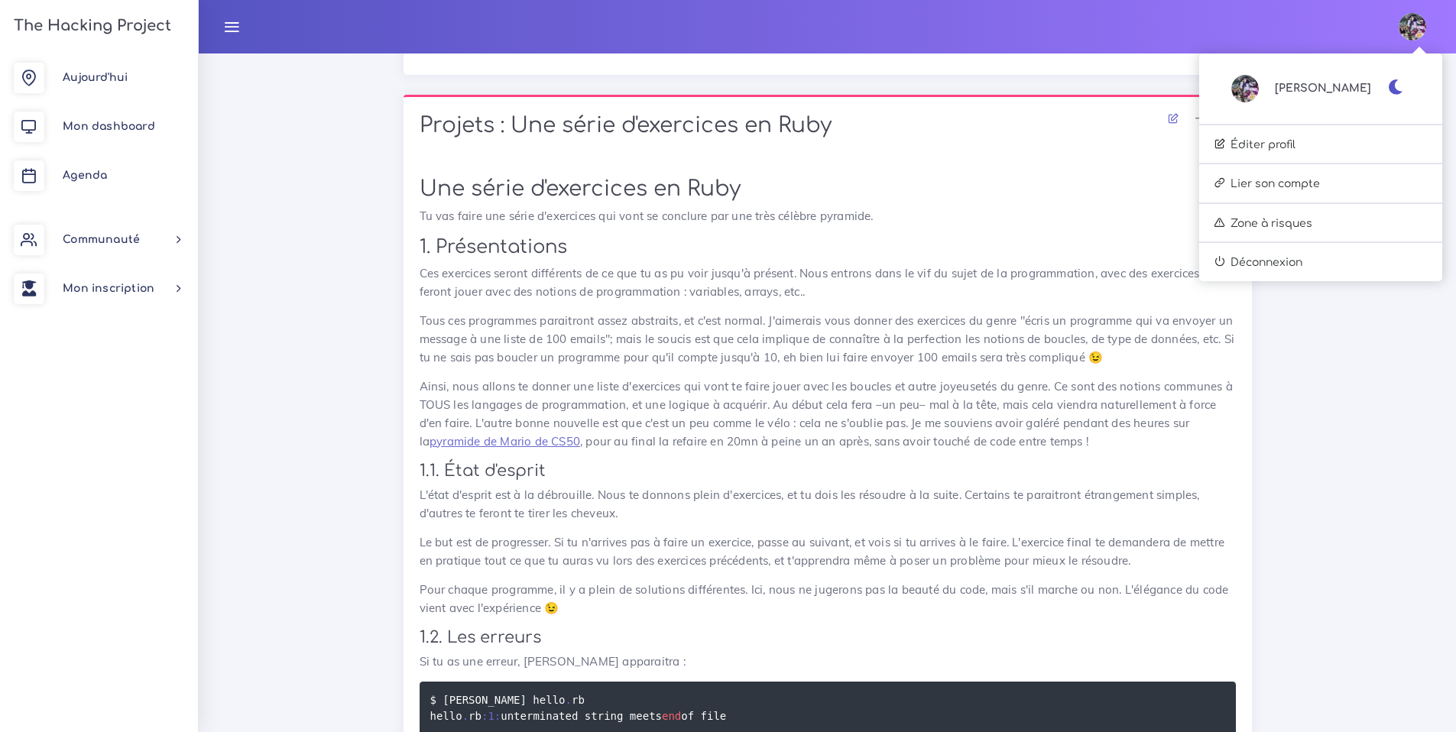
click at [1099, 85] on div "[PERSON_NAME]" at bounding box center [1320, 89] width 243 height 60
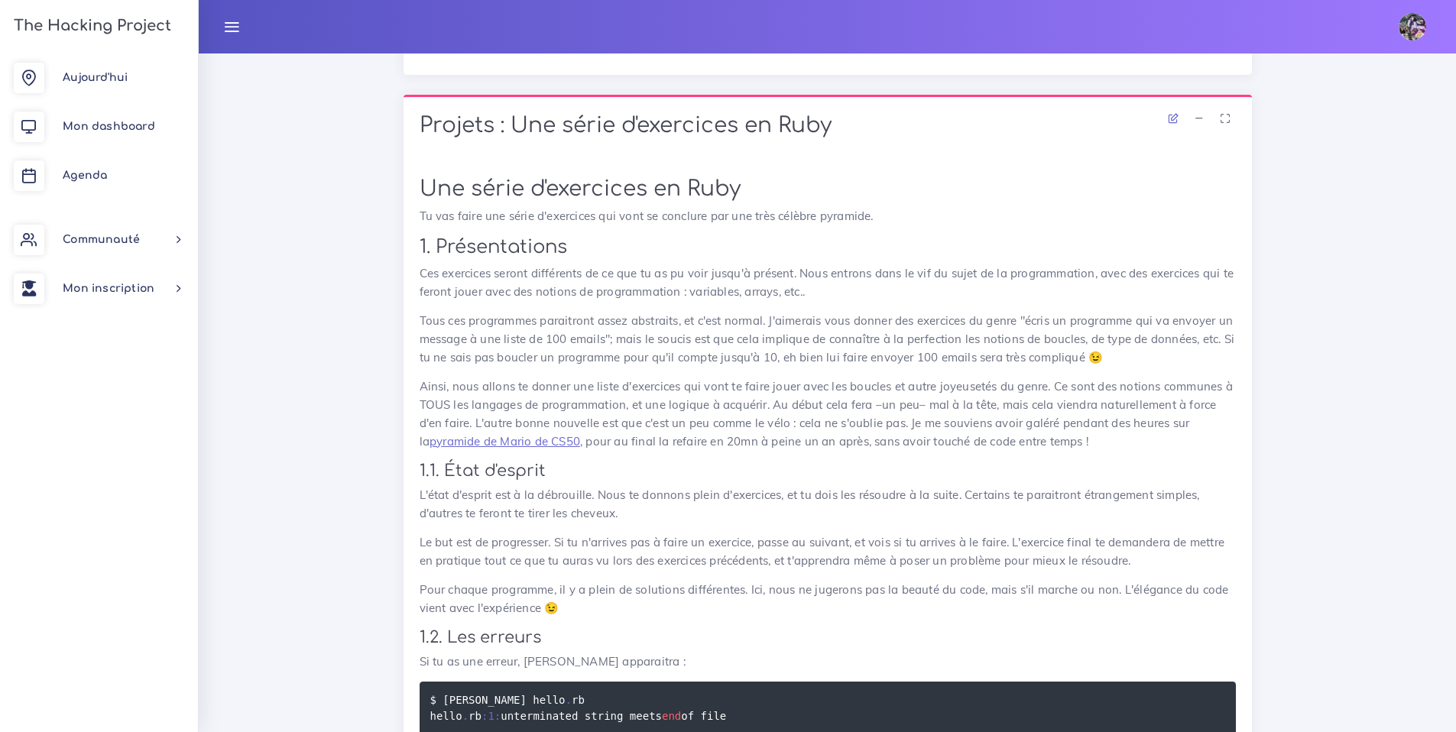
click at [1099, 28] on img at bounding box center [1412, 27] width 28 height 28
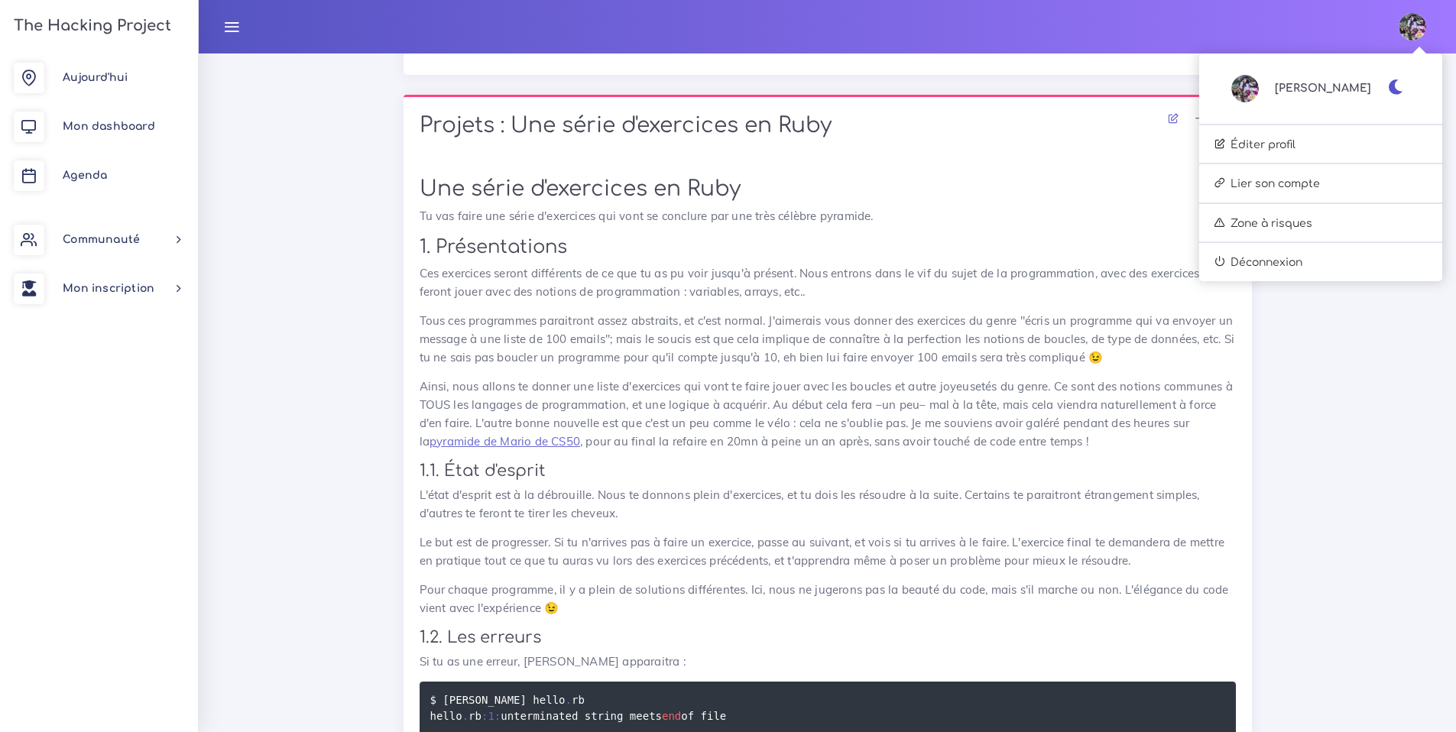
click at [1099, 96] on button "button" at bounding box center [1398, 88] width 23 height 20
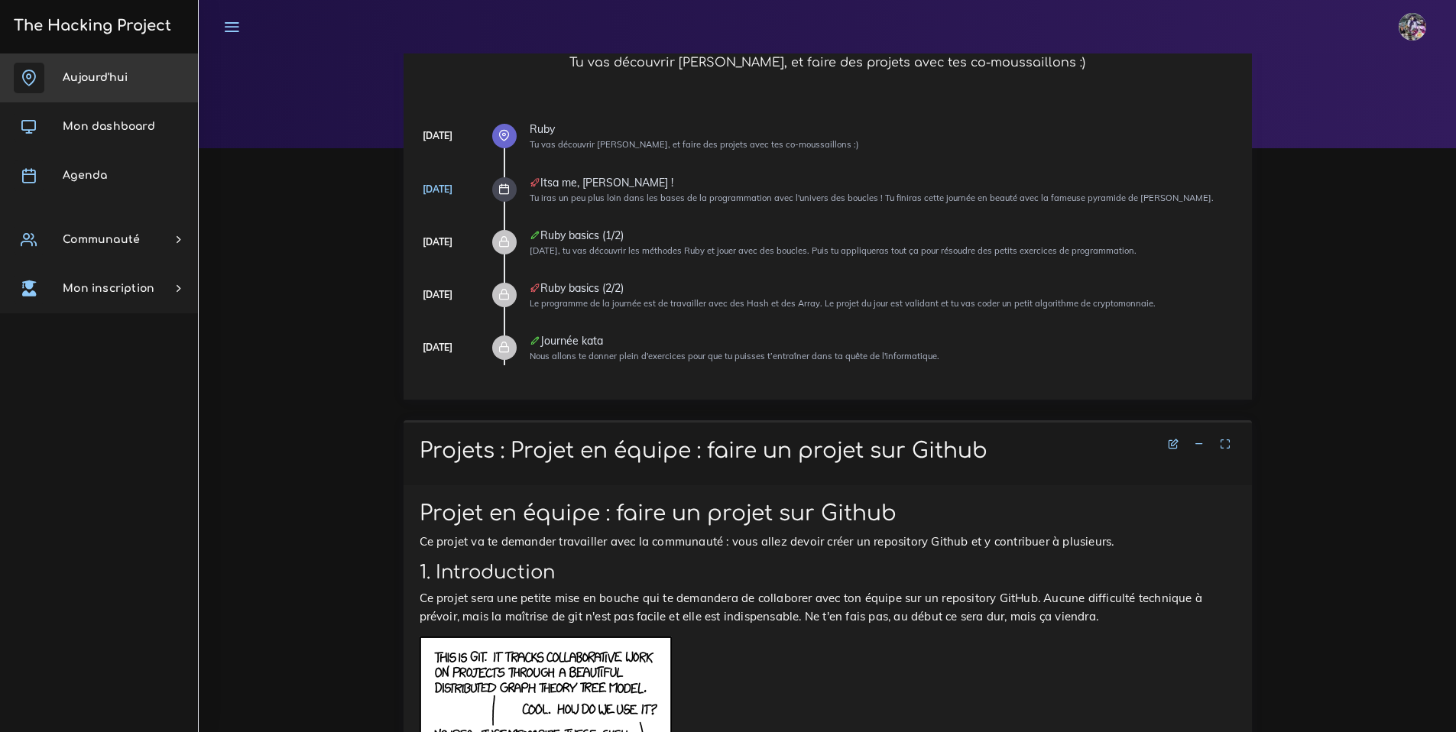
scroll to position [41, 0]
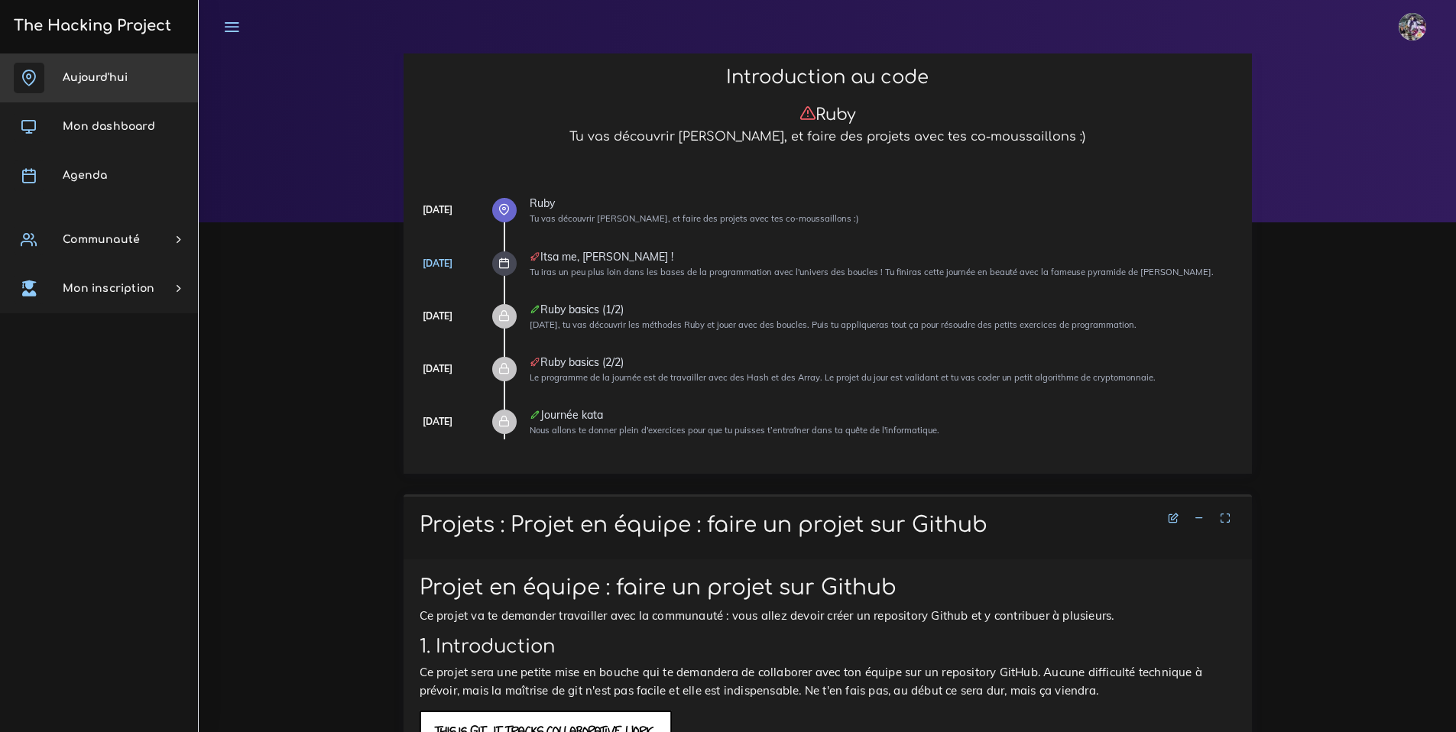
click at [100, 92] on link "Aujourd'hui" at bounding box center [99, 77] width 198 height 49
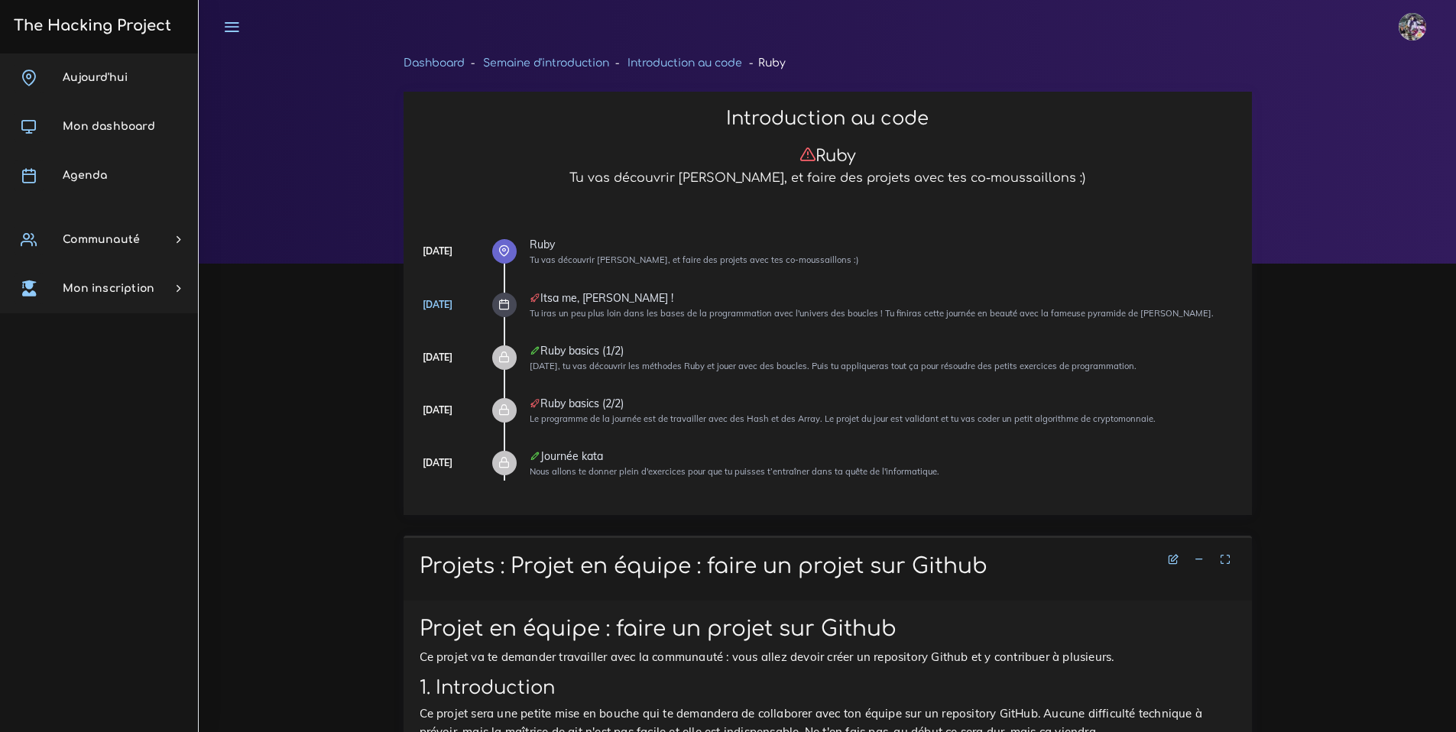
click at [111, 122] on span "Mon dashboard" at bounding box center [109, 126] width 92 height 11
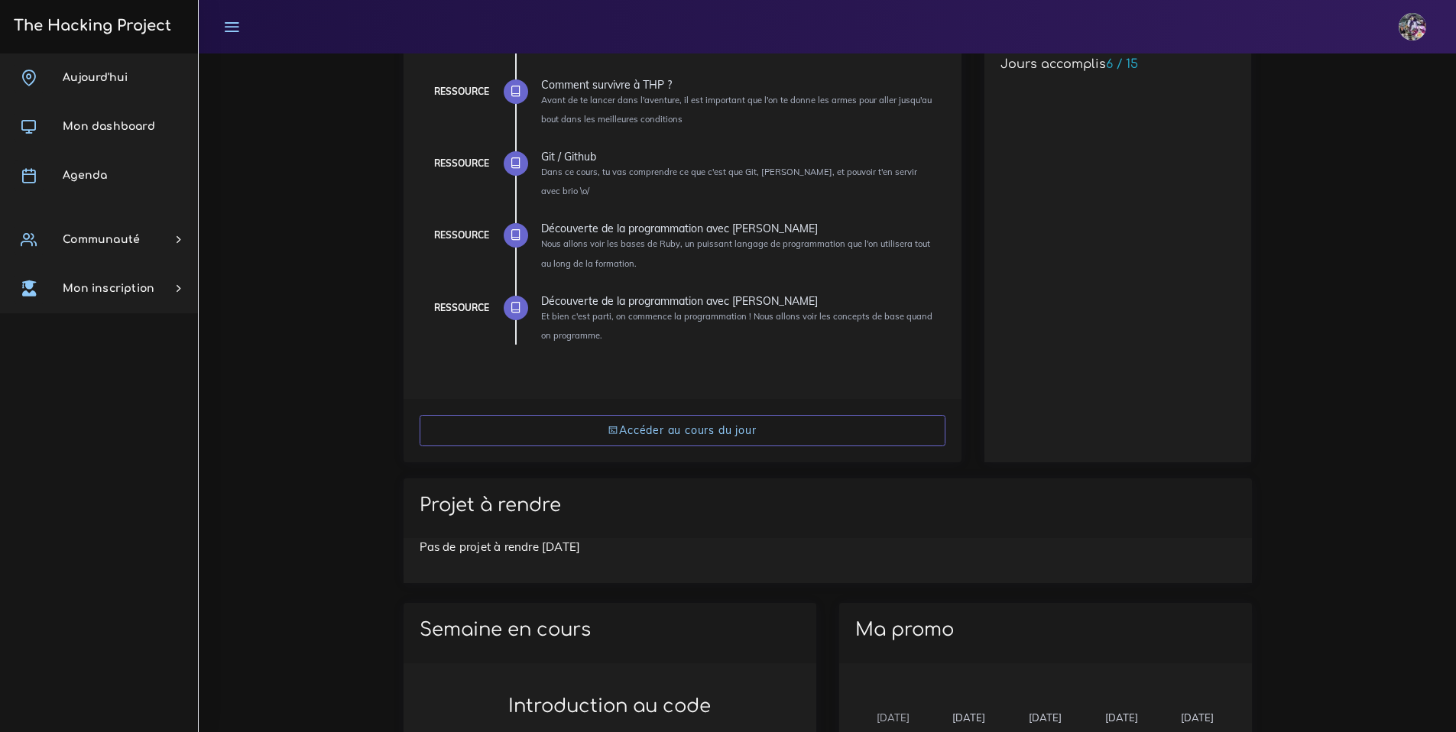
scroll to position [348, 0]
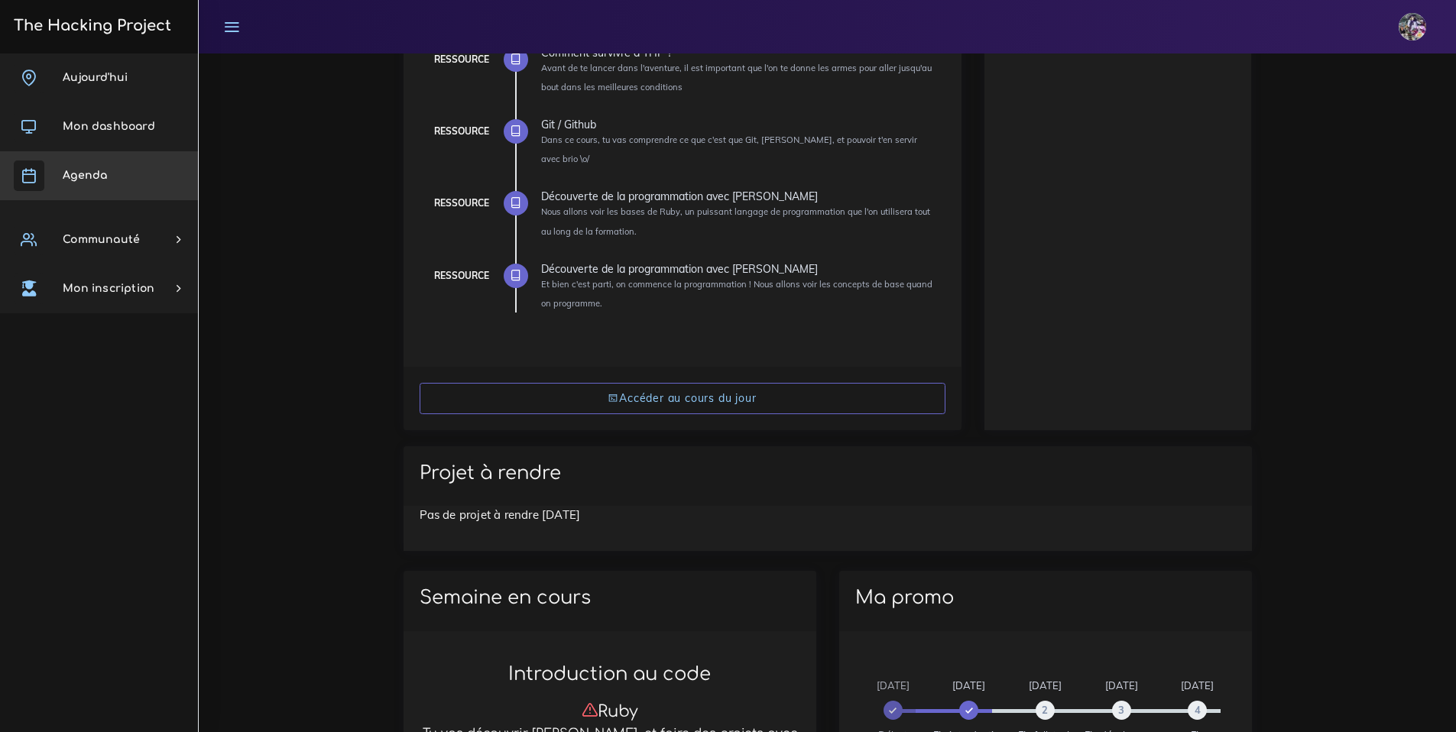
click at [91, 165] on link "Agenda" at bounding box center [99, 175] width 198 height 49
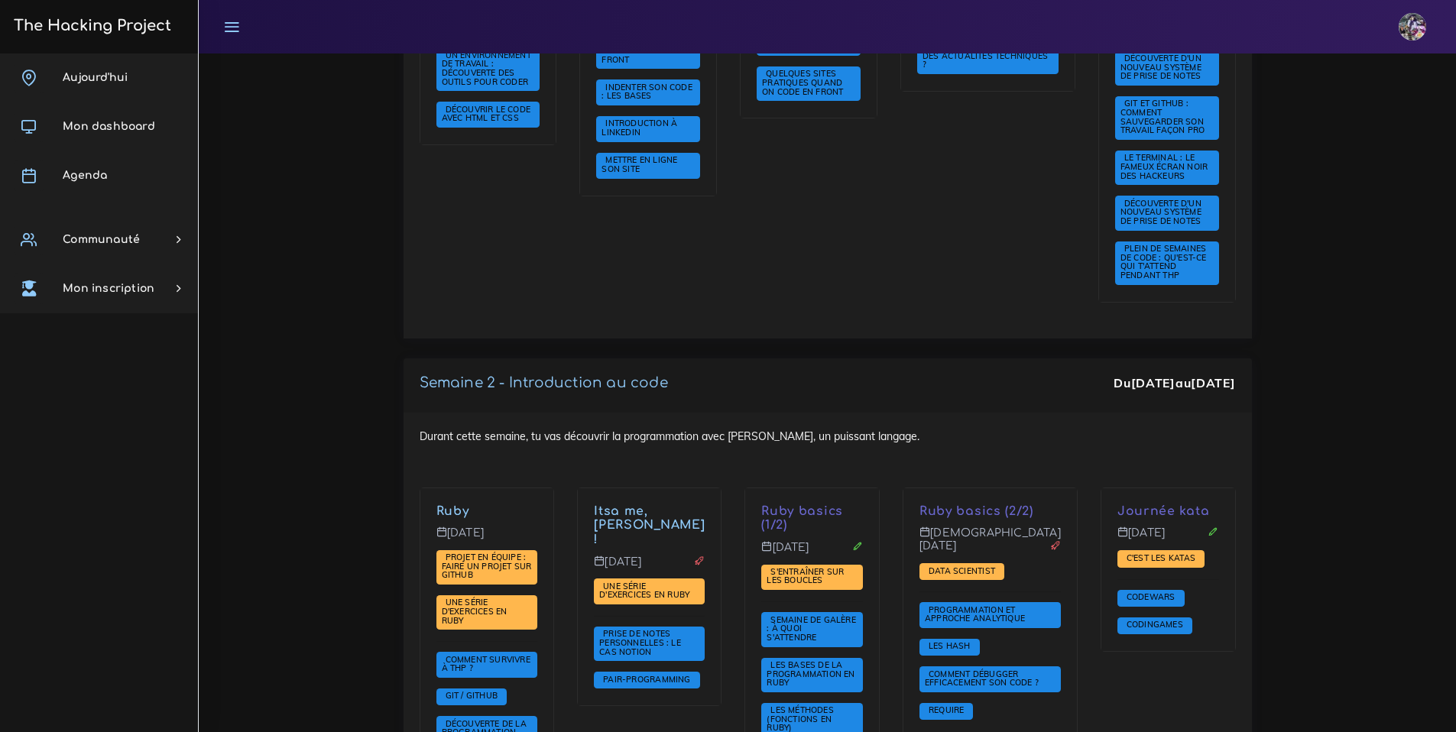
scroll to position [850, 0]
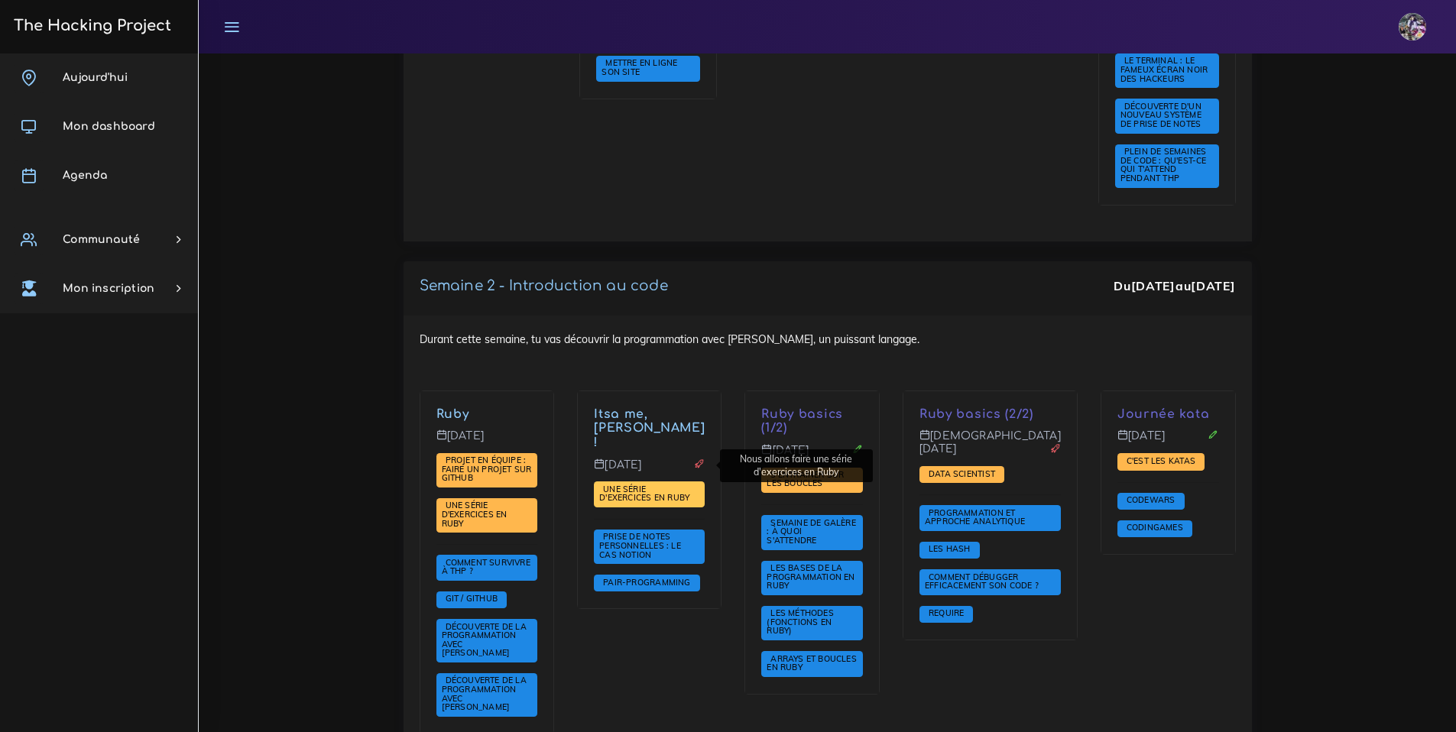
click at [649, 484] on span "Une série d'exercices en Ruby" at bounding box center [646, 494] width 94 height 20
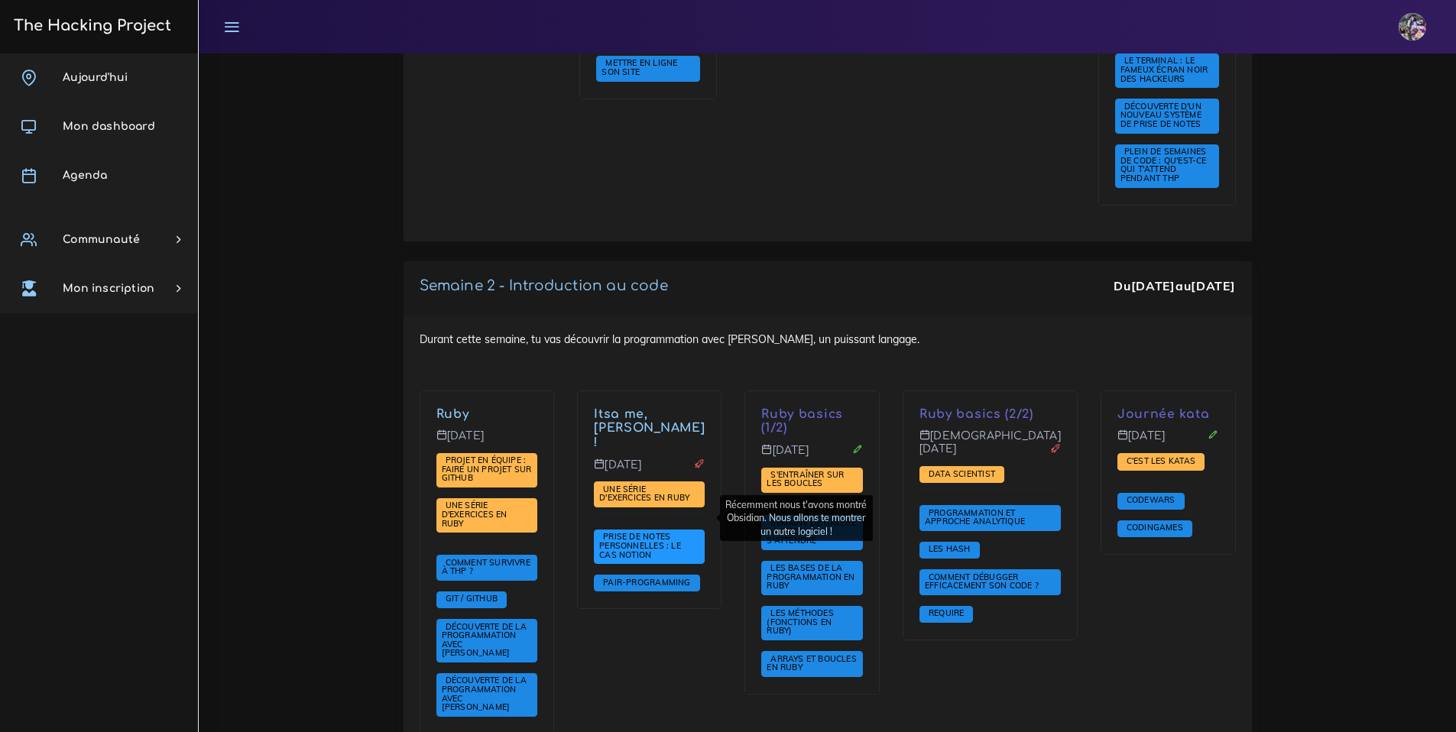
click at [640, 531] on span "Prise de notes personnelles : le cas Notion" at bounding box center [640, 545] width 82 height 28
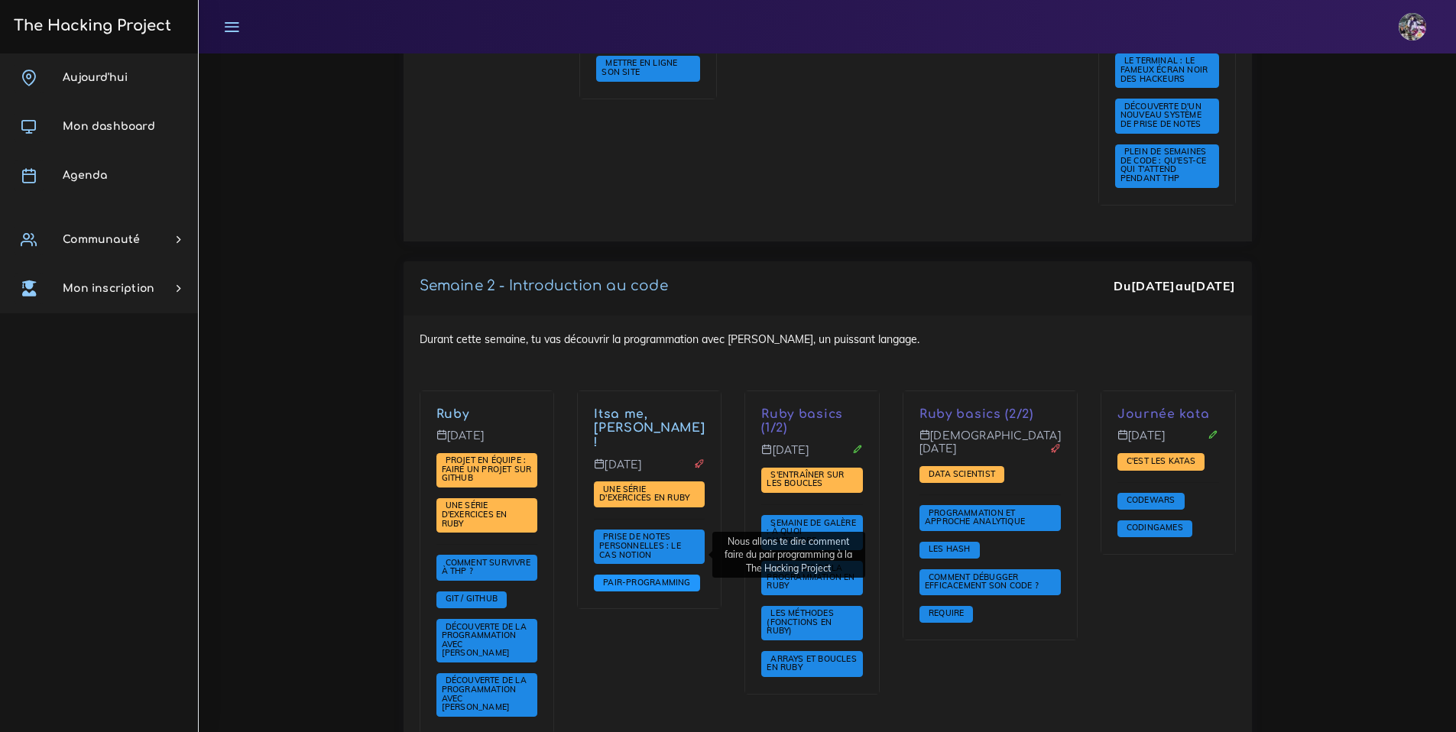
click at [642, 577] on span "Pair-Programming" at bounding box center [646, 582] width 95 height 11
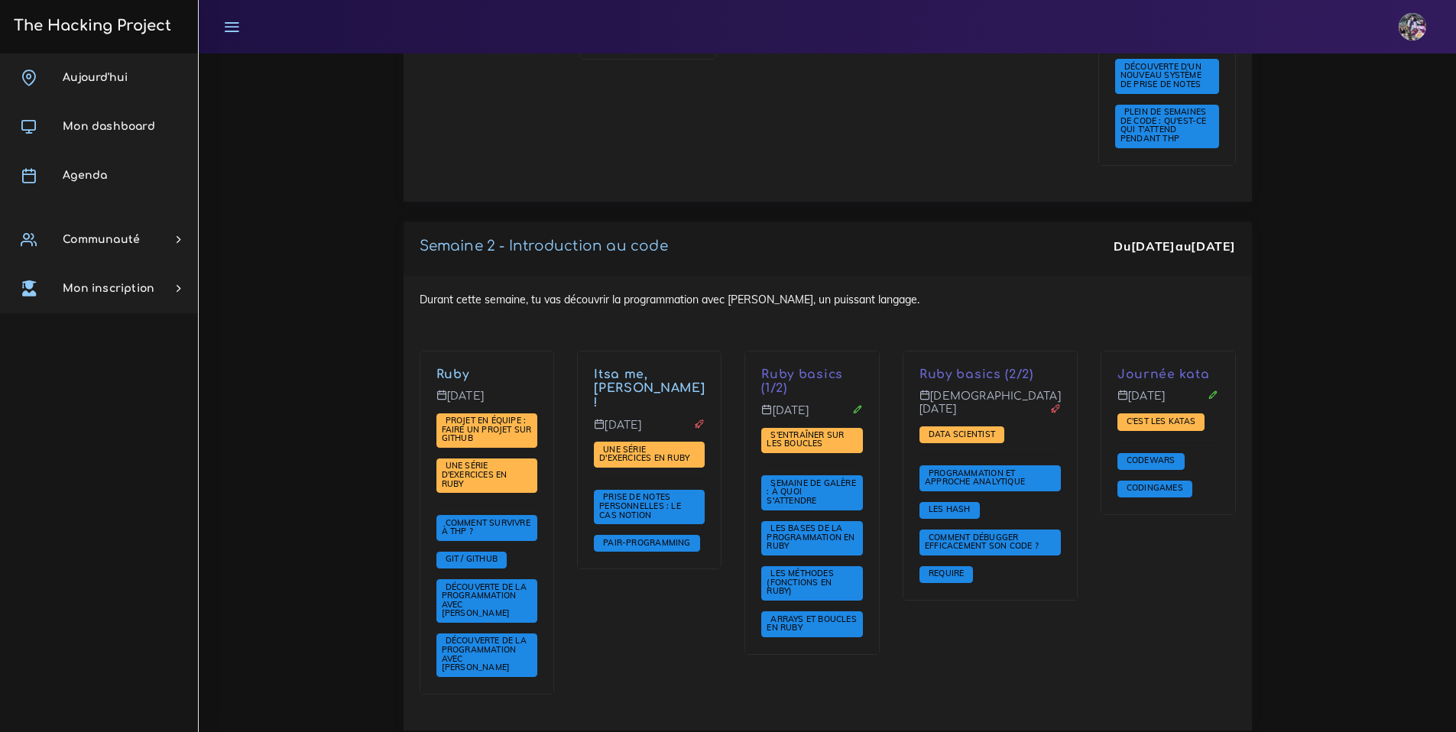
scroll to position [908, 0]
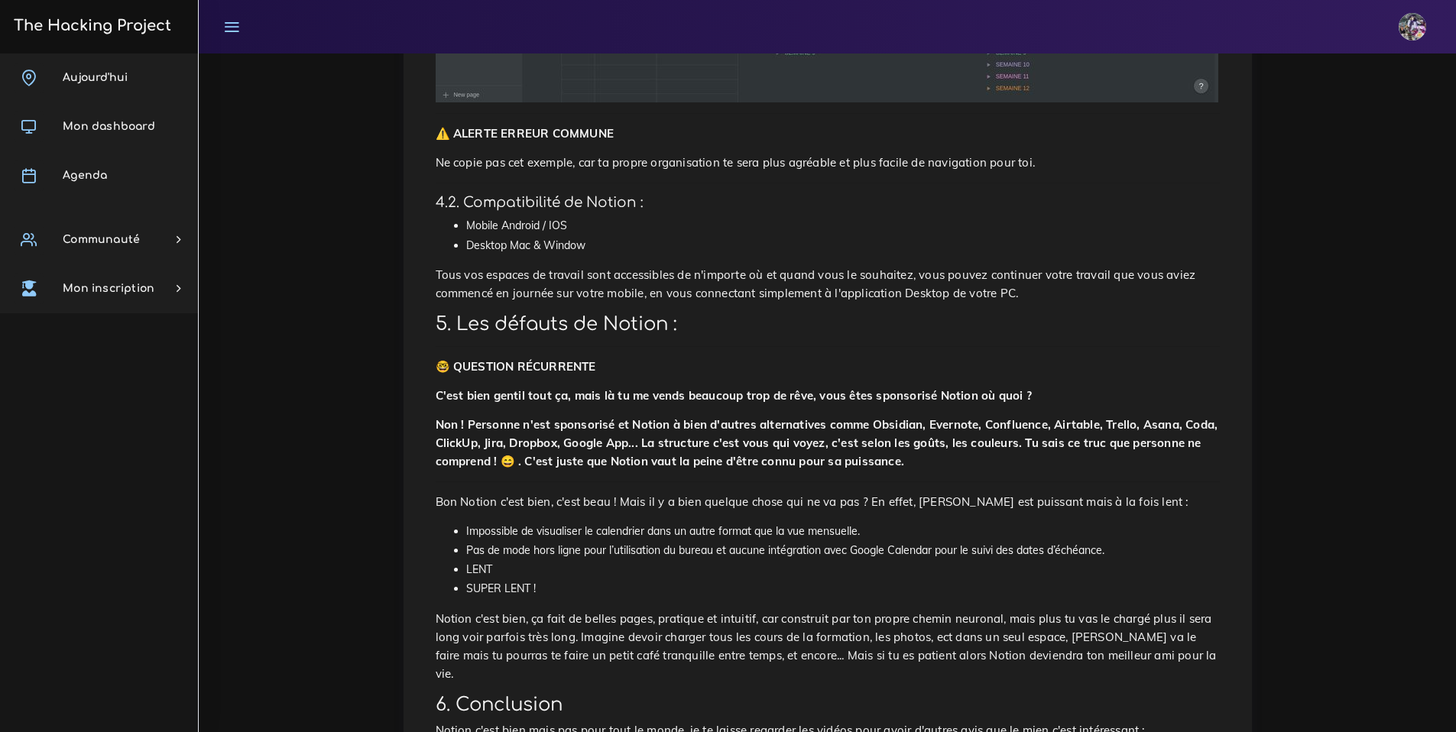
scroll to position [2518, 0]
